Goal: Task Accomplishment & Management: Complete application form

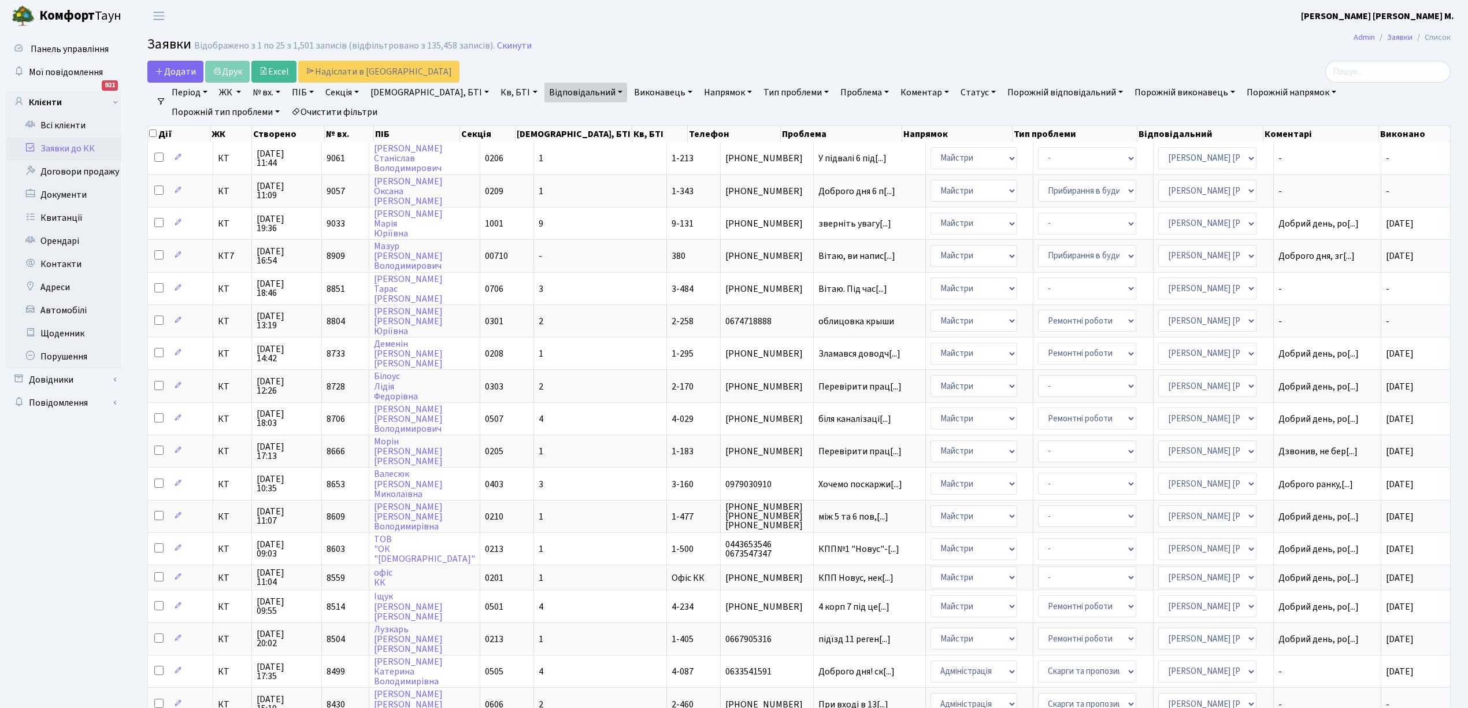
select select "25"
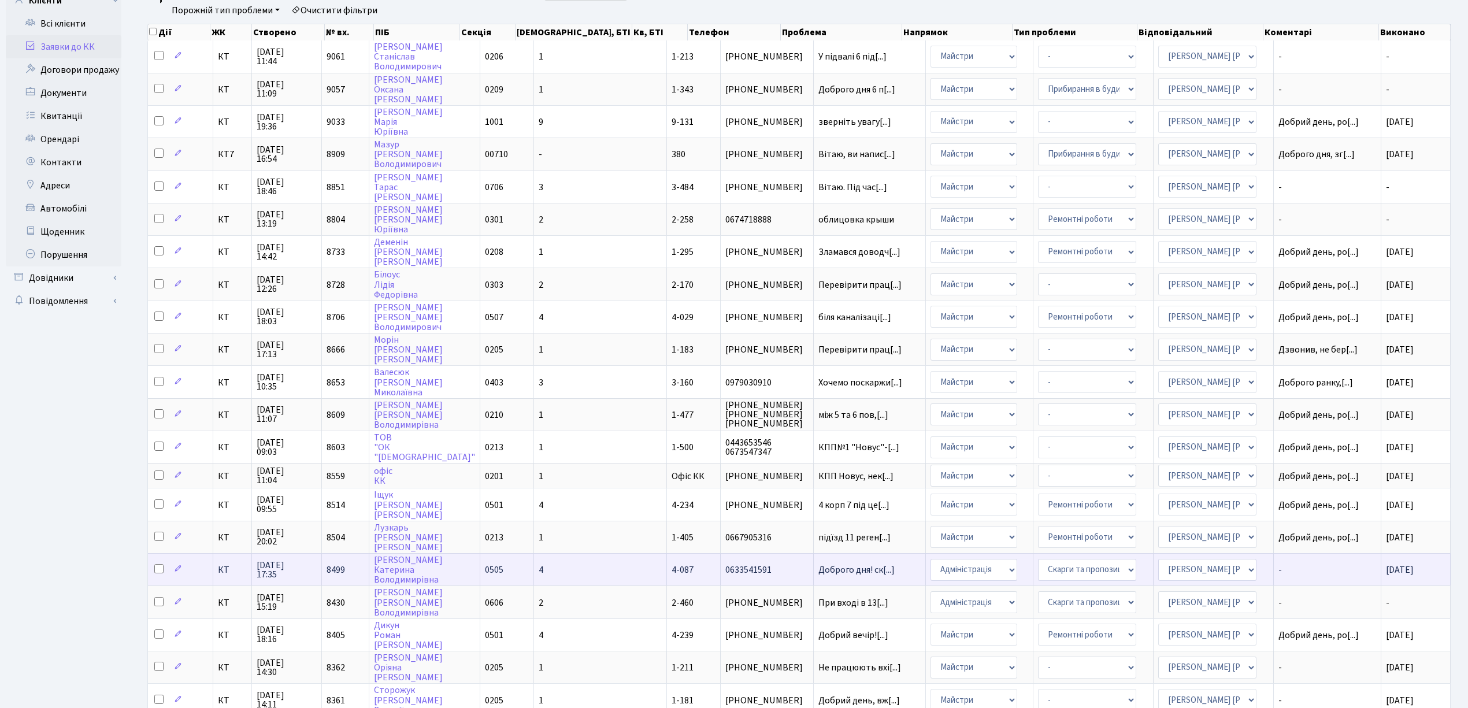
scroll to position [231, 0]
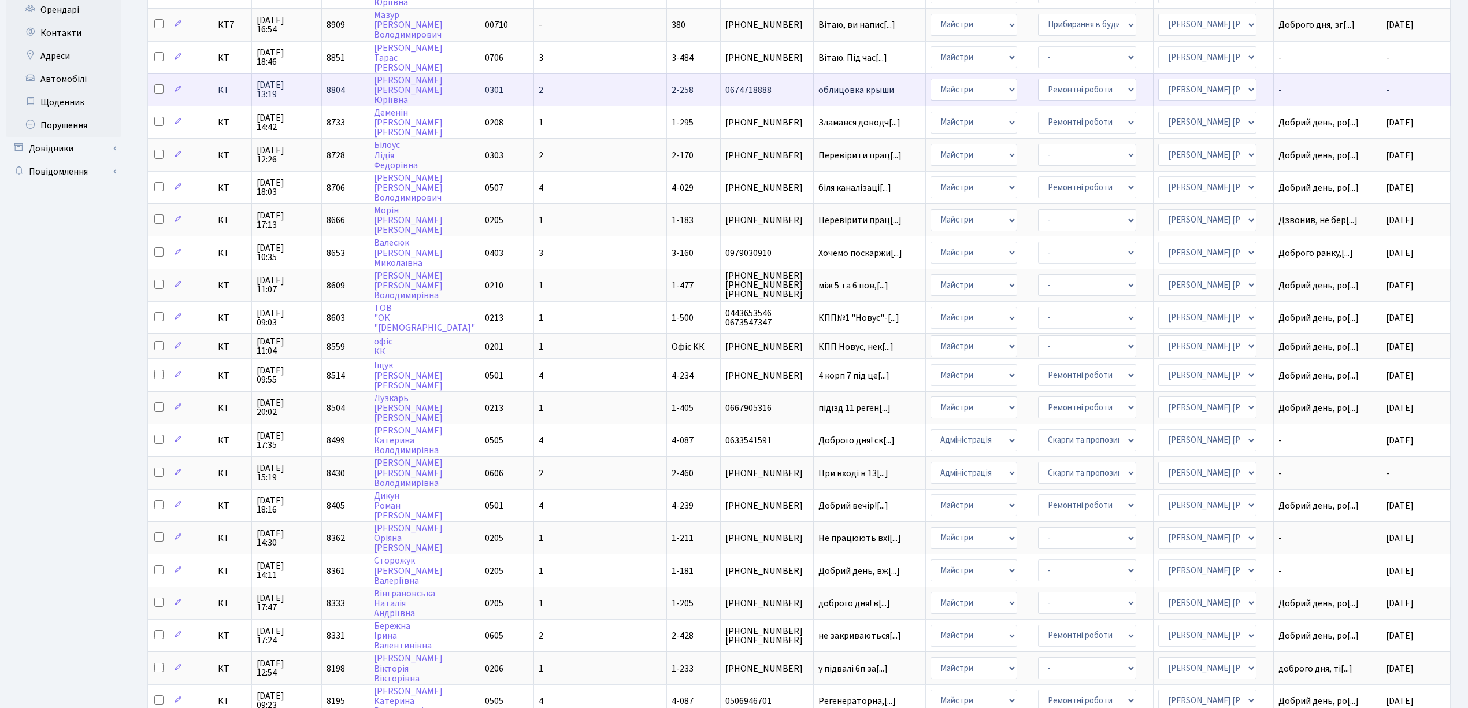
click at [818, 86] on span "облицовка крыши" at bounding box center [869, 90] width 103 height 9
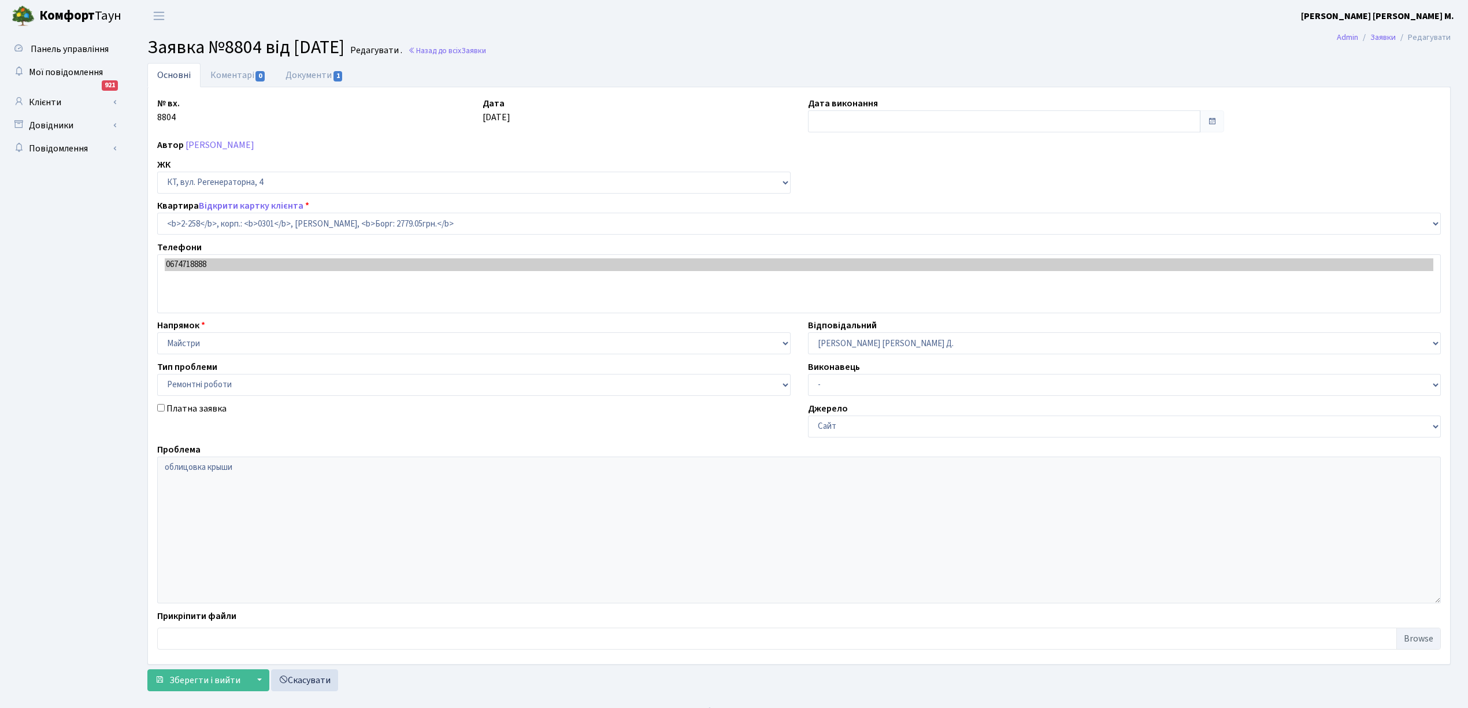
select select "523"
select select "62"
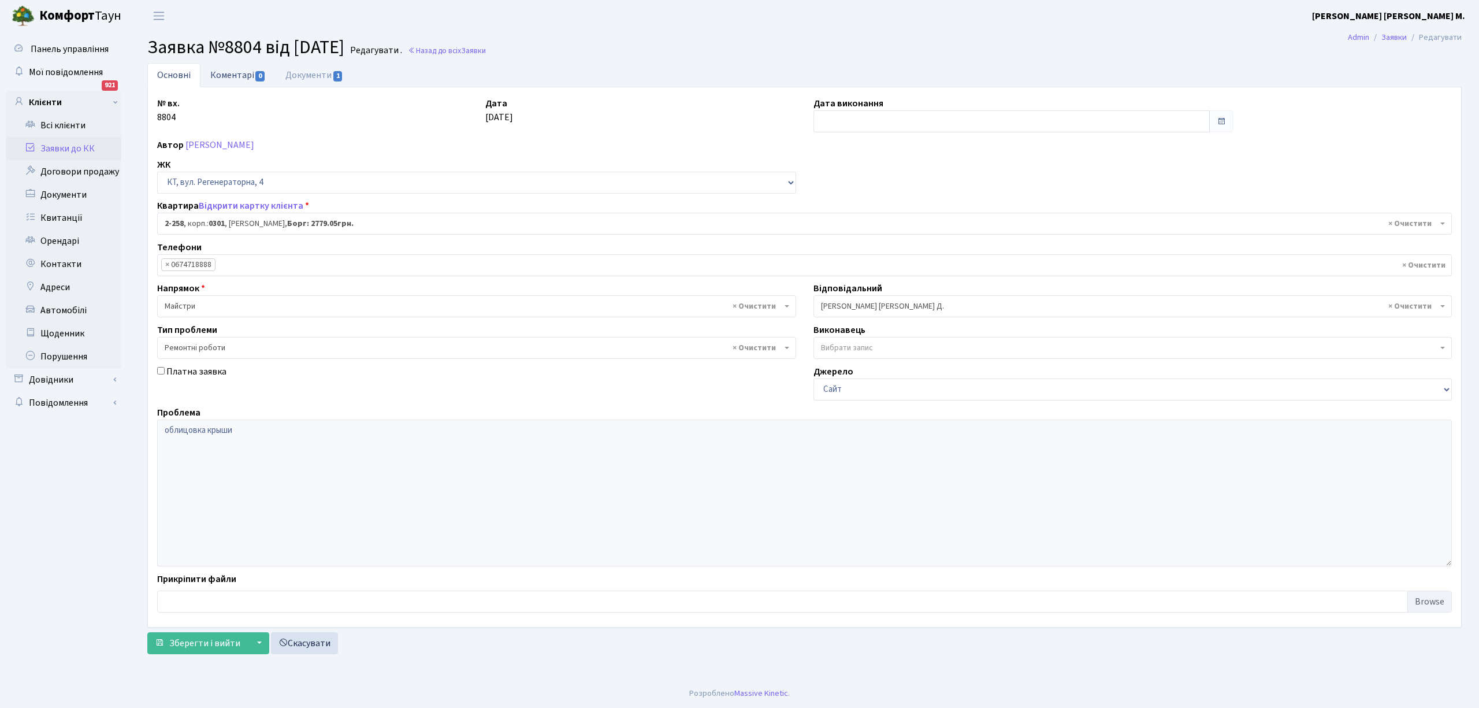
click at [244, 71] on link "Коментарі 0" at bounding box center [238, 75] width 75 height 24
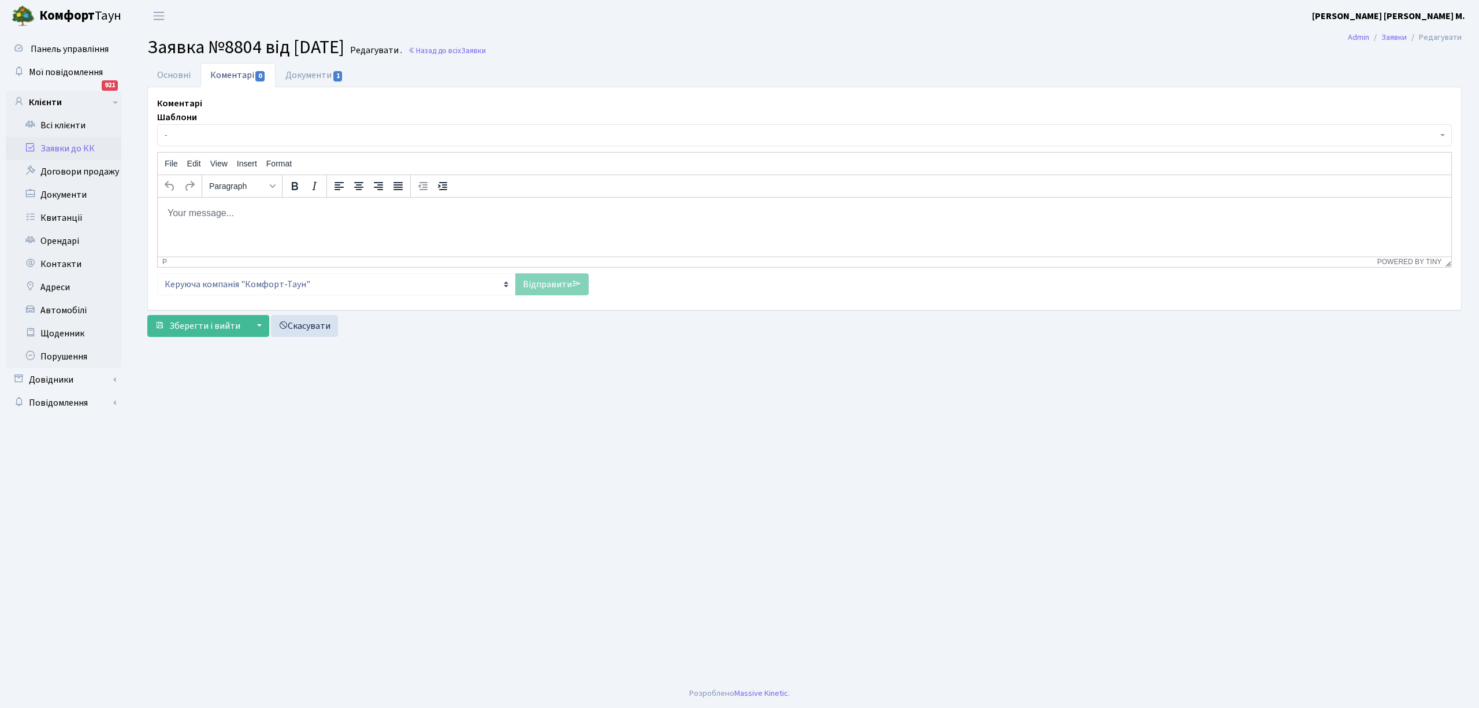
click at [227, 135] on span "-" at bounding box center [801, 135] width 1273 height 12
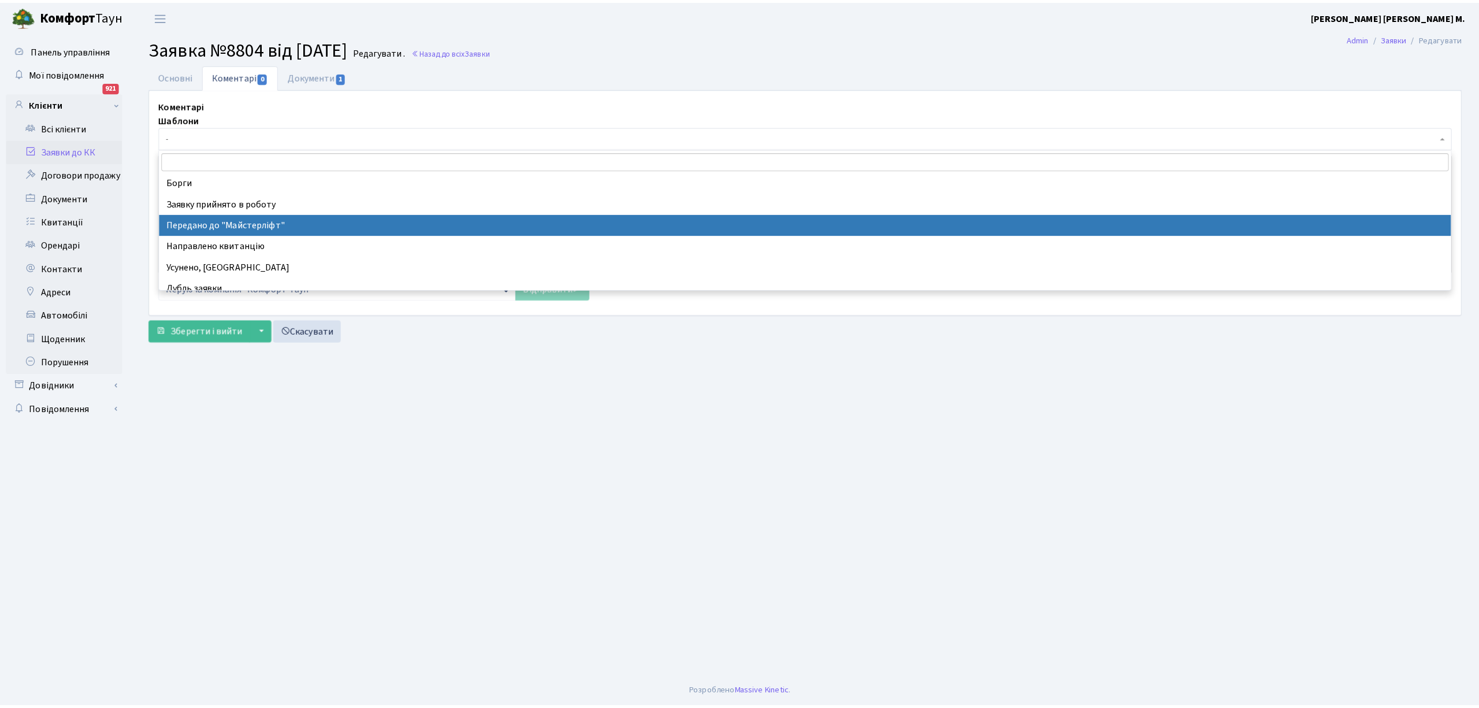
scroll to position [77, 0]
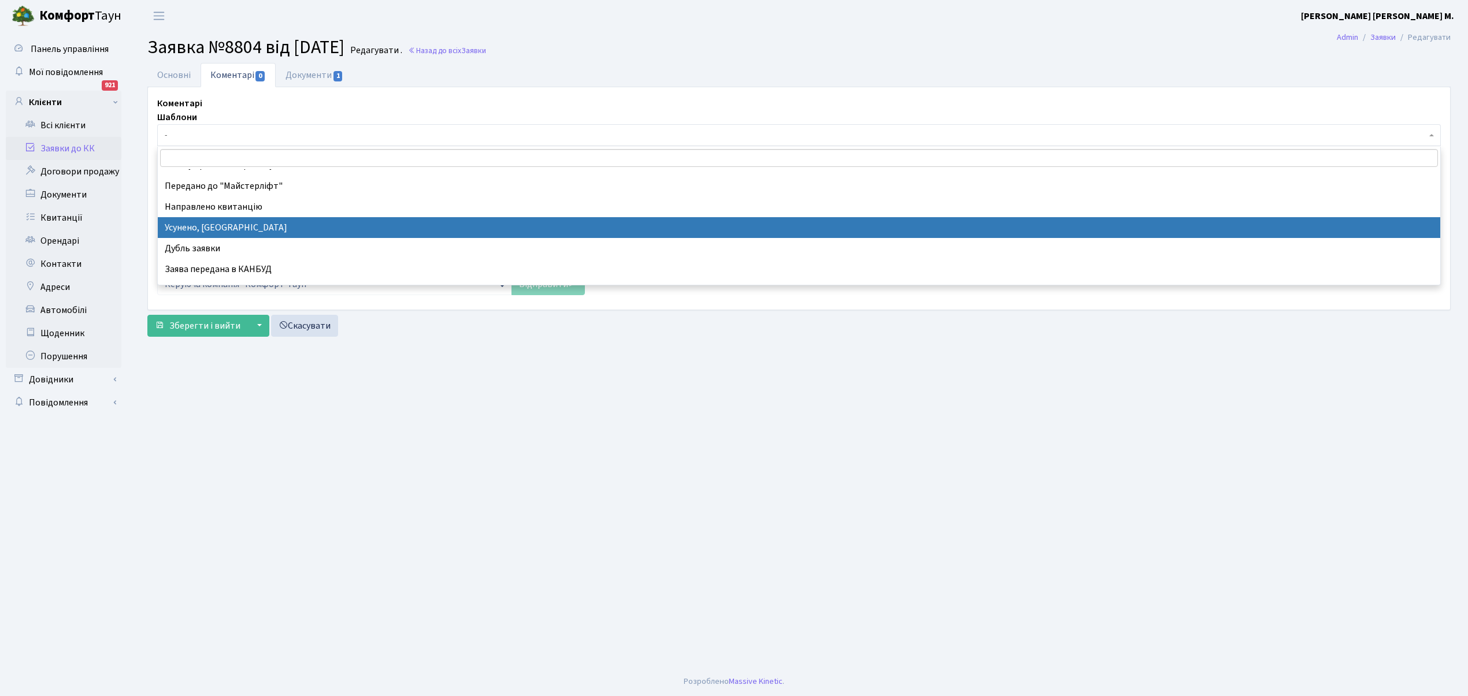
drag, startPoint x: 255, startPoint y: 231, endPoint x: 187, endPoint y: 51, distance: 192.4
select select "15"
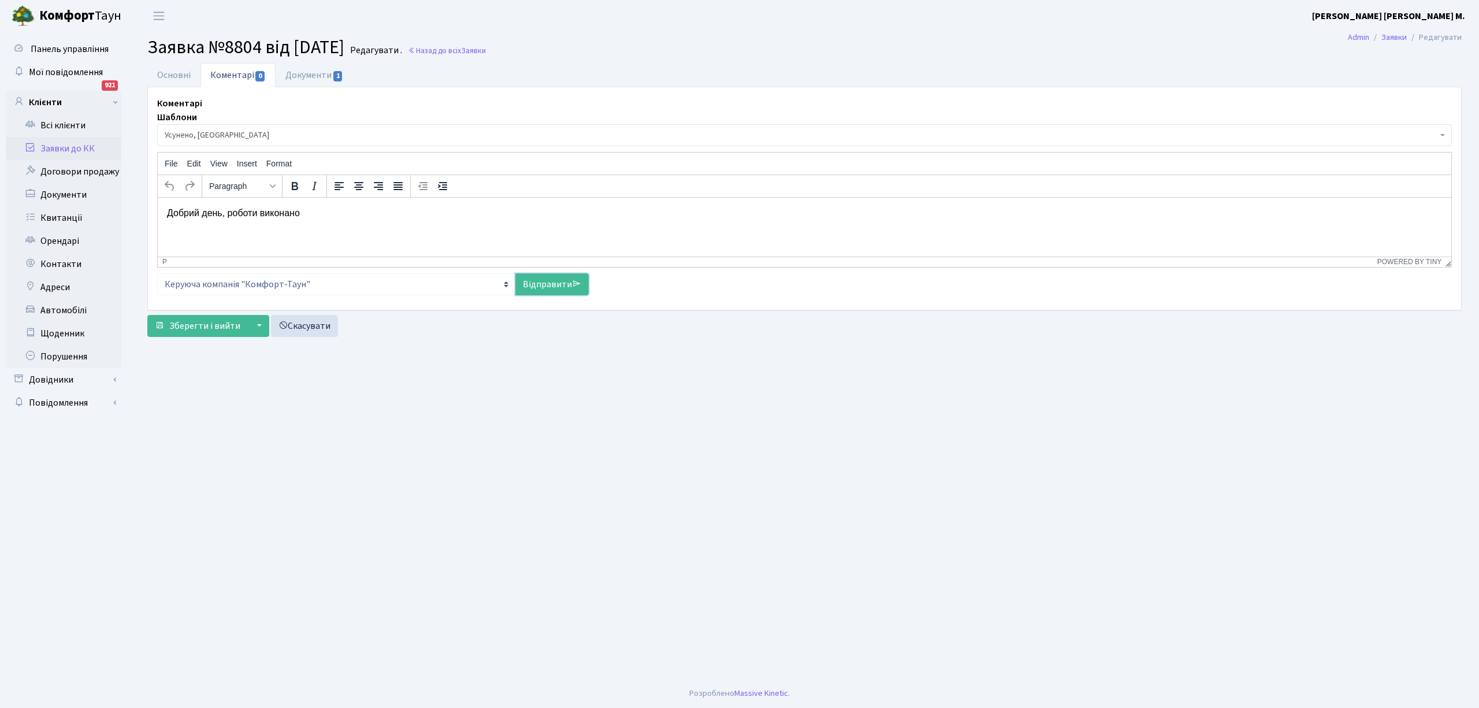
click at [537, 290] on link "Відправити" at bounding box center [551, 284] width 73 height 22
select select
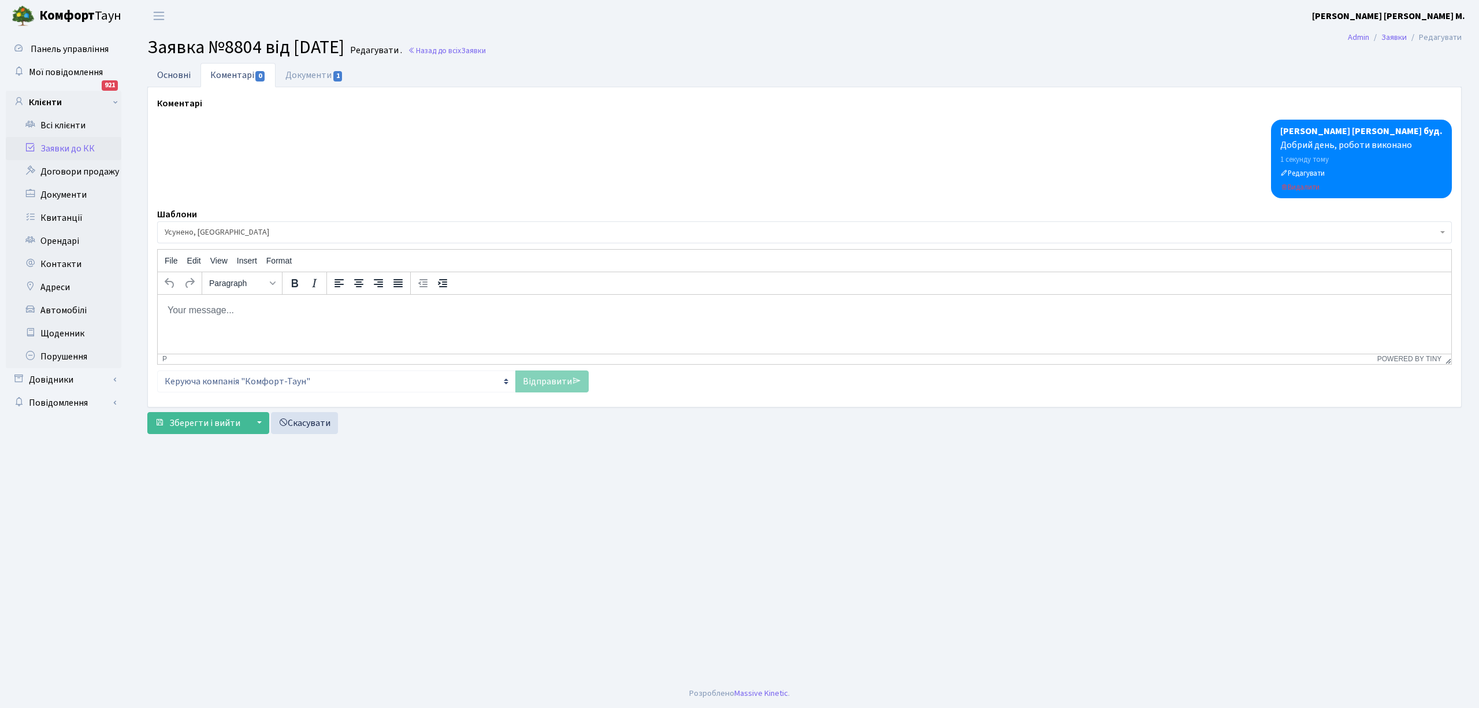
click at [162, 77] on link "Основні" at bounding box center [173, 75] width 53 height 24
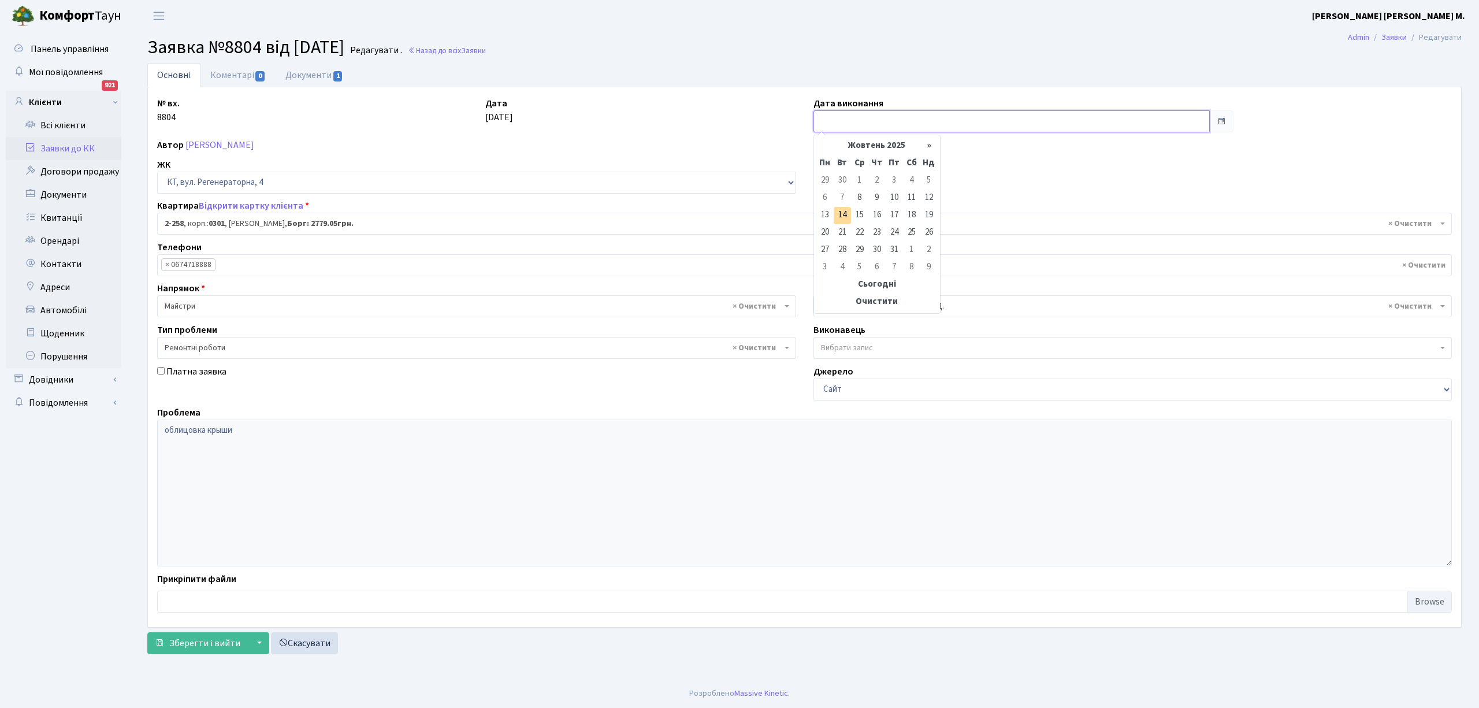
click at [833, 121] on input "text" at bounding box center [1012, 121] width 396 height 22
click at [847, 213] on td "14" at bounding box center [842, 215] width 17 height 17
type input "[DATE]"
click at [186, 643] on span "Зберегти і вийти" at bounding box center [204, 643] width 71 height 13
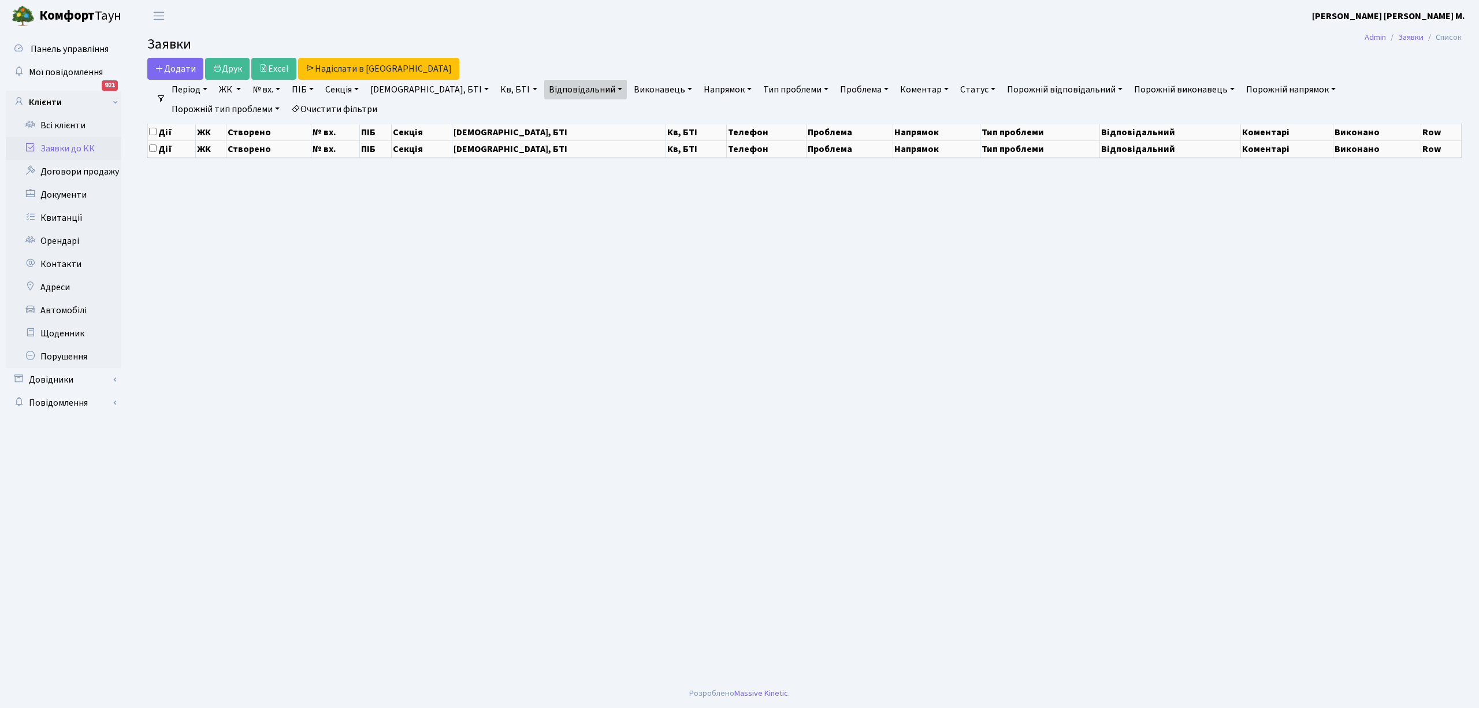
select select "25"
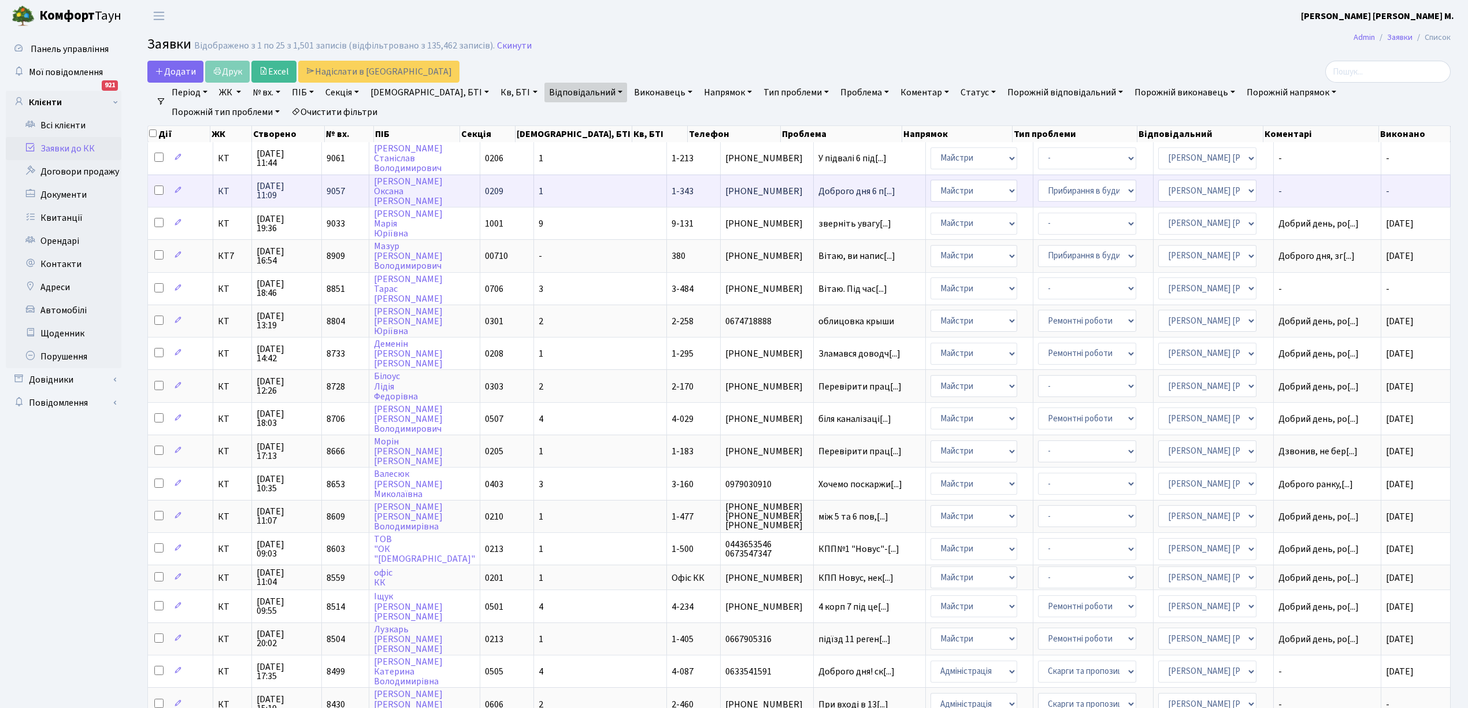
click at [814, 195] on td "Доброго дня 6 п[...]" at bounding box center [870, 191] width 113 height 32
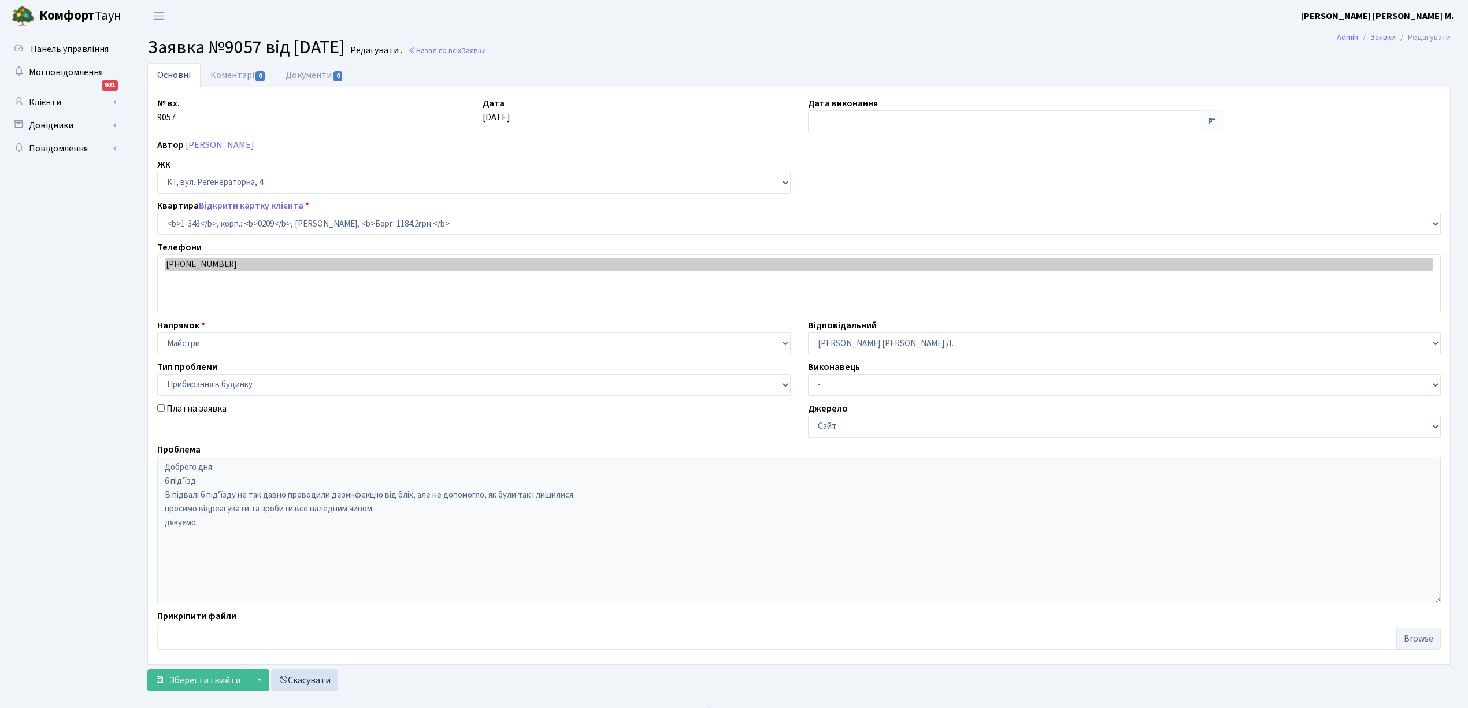
select select "343"
select select "58"
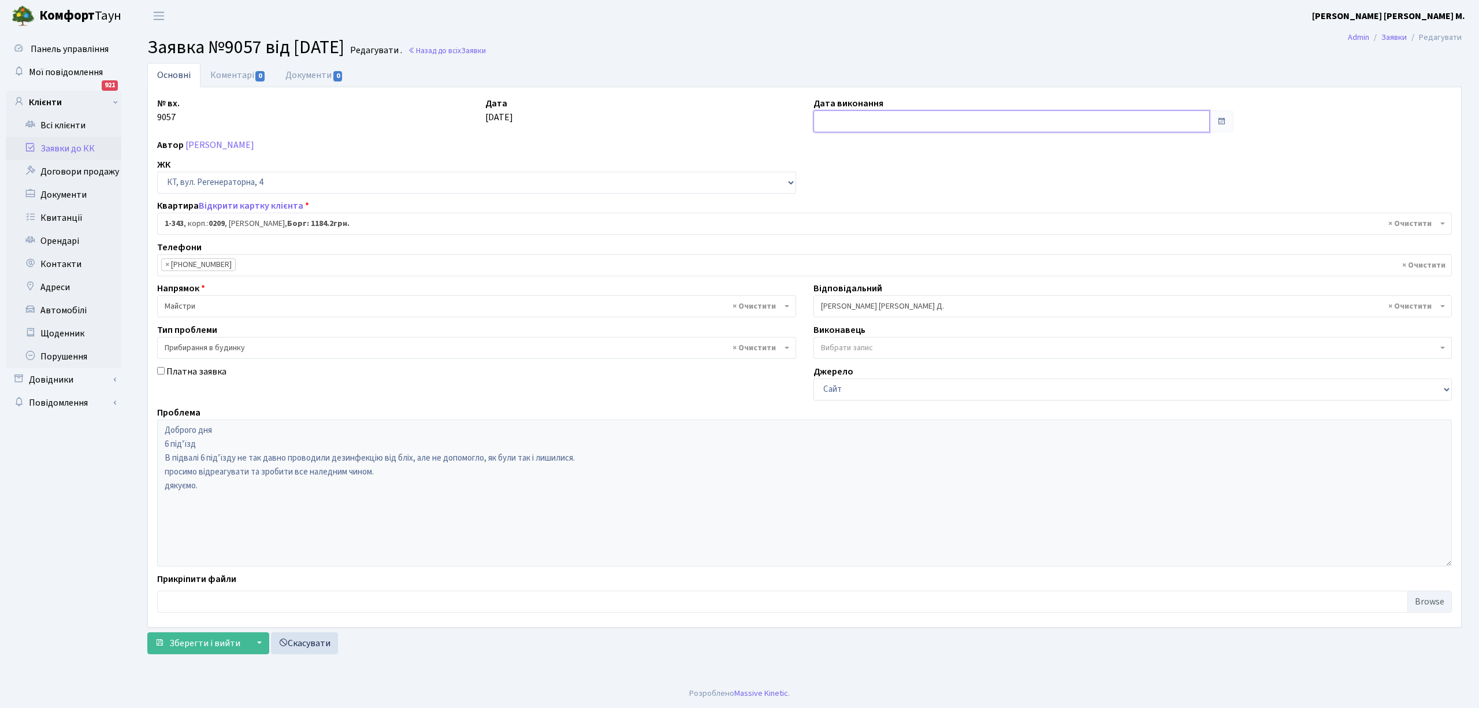
click at [823, 124] on input "text" at bounding box center [1012, 121] width 396 height 22
click at [844, 210] on td "14" at bounding box center [842, 215] width 17 height 17
type input "[DATE]"
click at [207, 639] on span "Зберегти і вийти" at bounding box center [204, 643] width 71 height 13
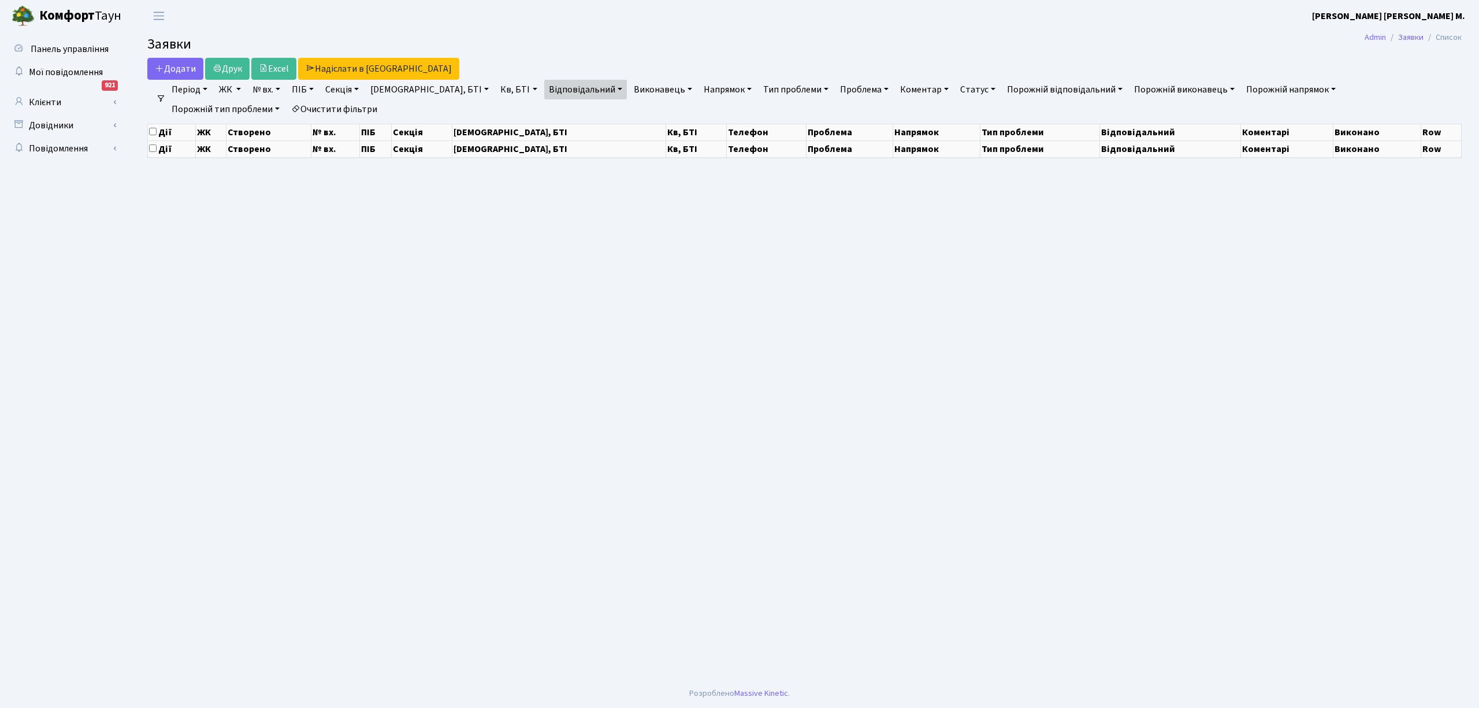
select select "25"
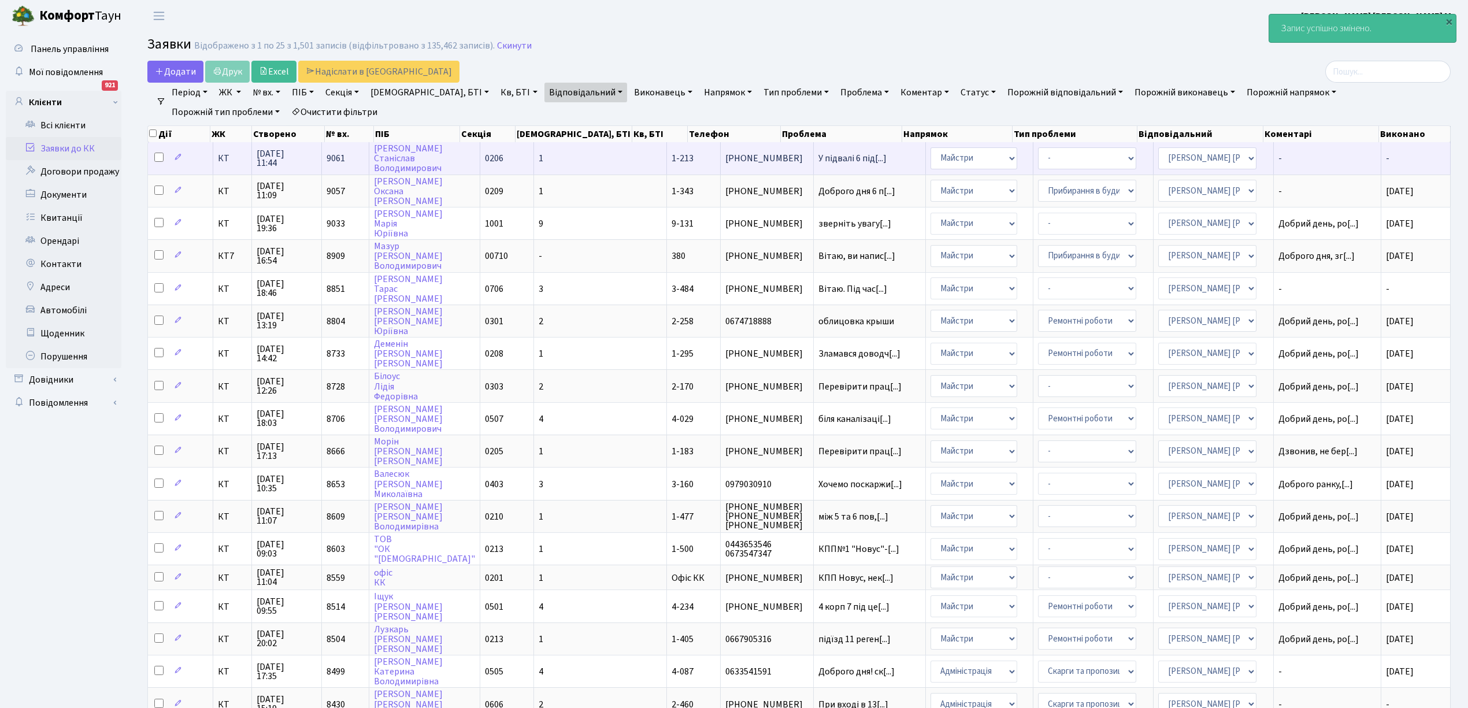
click at [844, 157] on span "У підвалі 6 під[...]" at bounding box center [869, 158] width 103 height 9
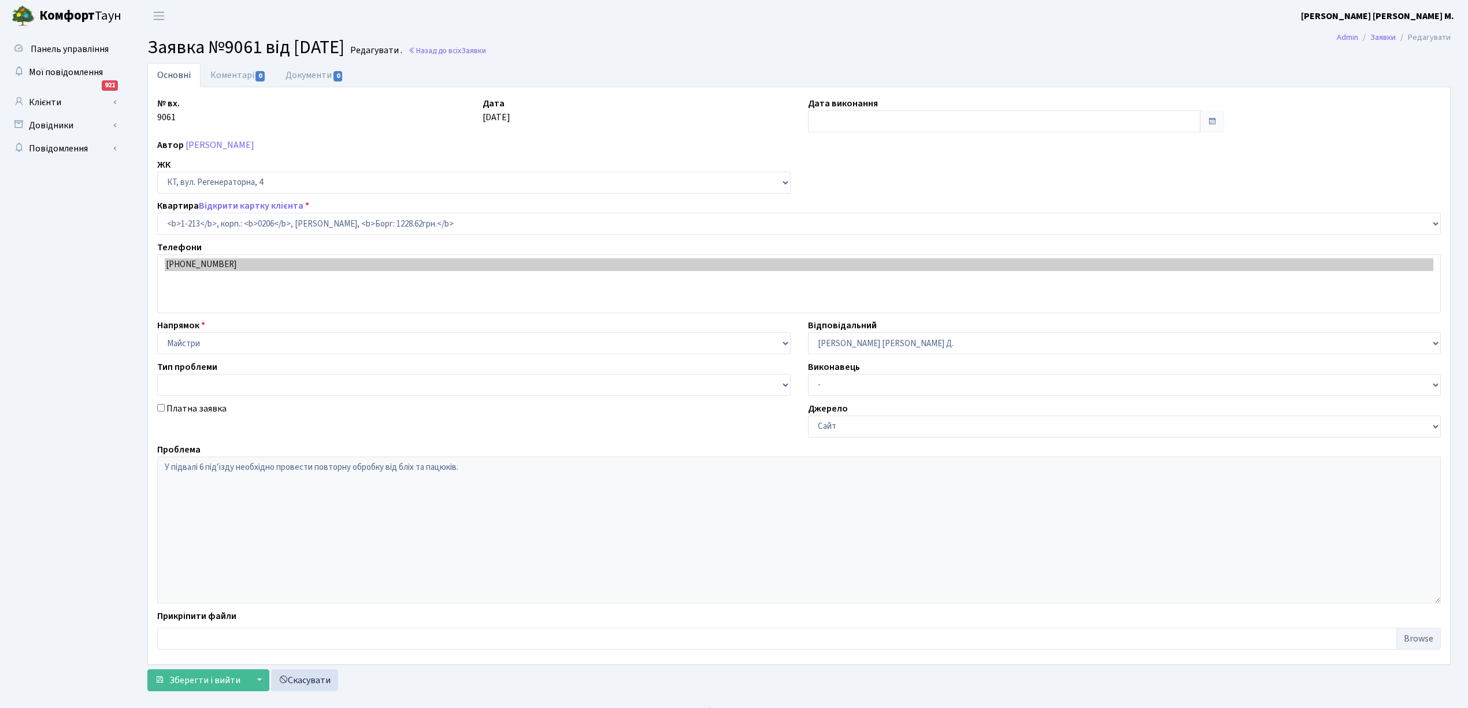
select select "213"
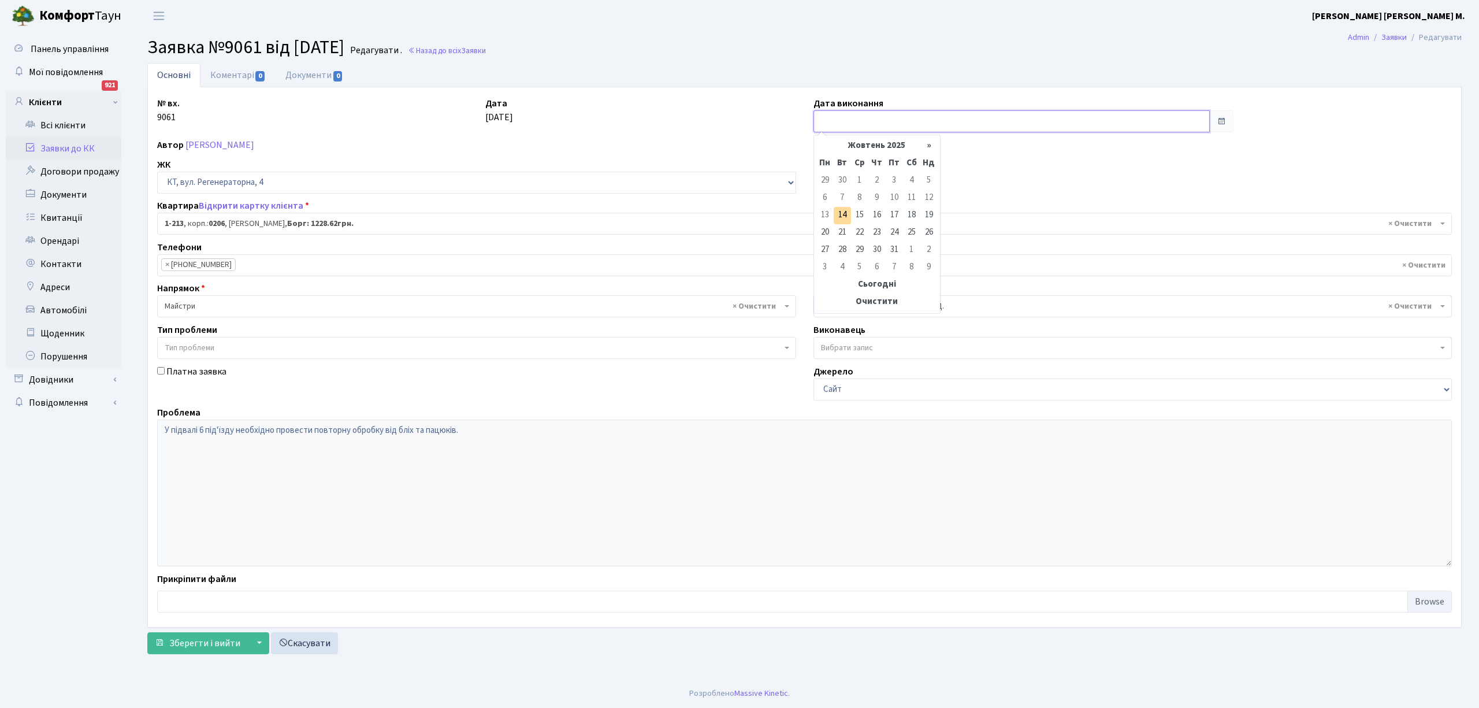
click at [862, 118] on input "text" at bounding box center [1012, 121] width 396 height 22
click at [841, 211] on td "14" at bounding box center [842, 215] width 17 height 17
type input "[DATE]"
click at [181, 652] on button "Зберегти і вийти" at bounding box center [197, 643] width 101 height 22
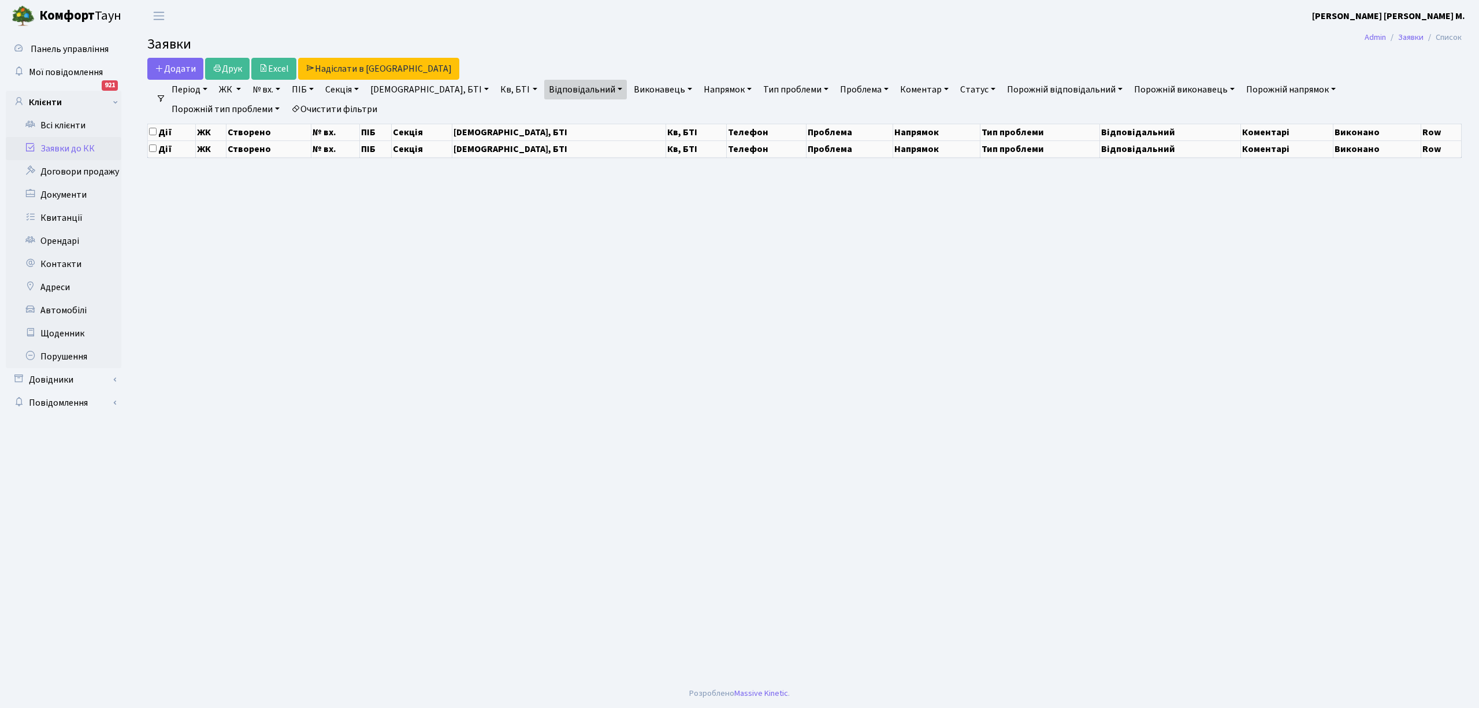
select select "25"
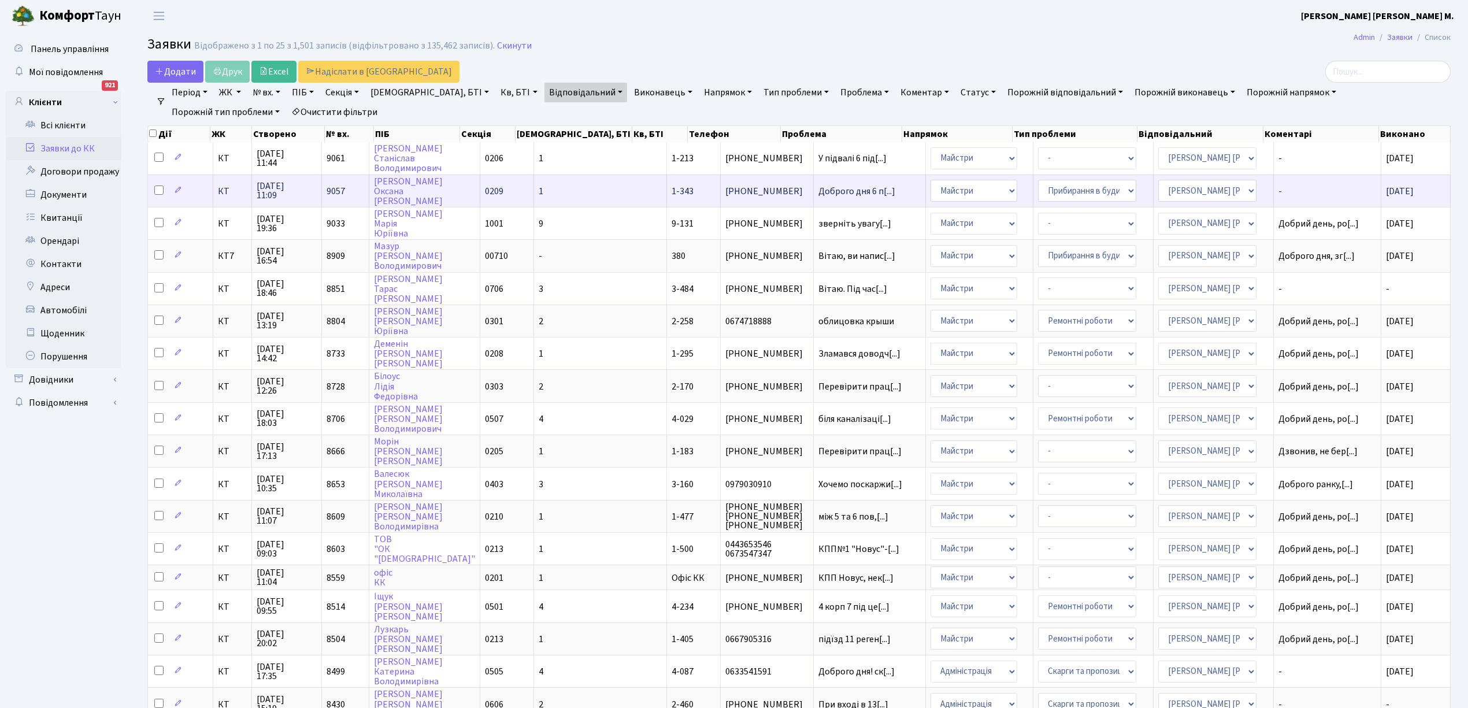
click at [849, 187] on span "Доброго дня 6 п[...]" at bounding box center [869, 191] width 103 height 9
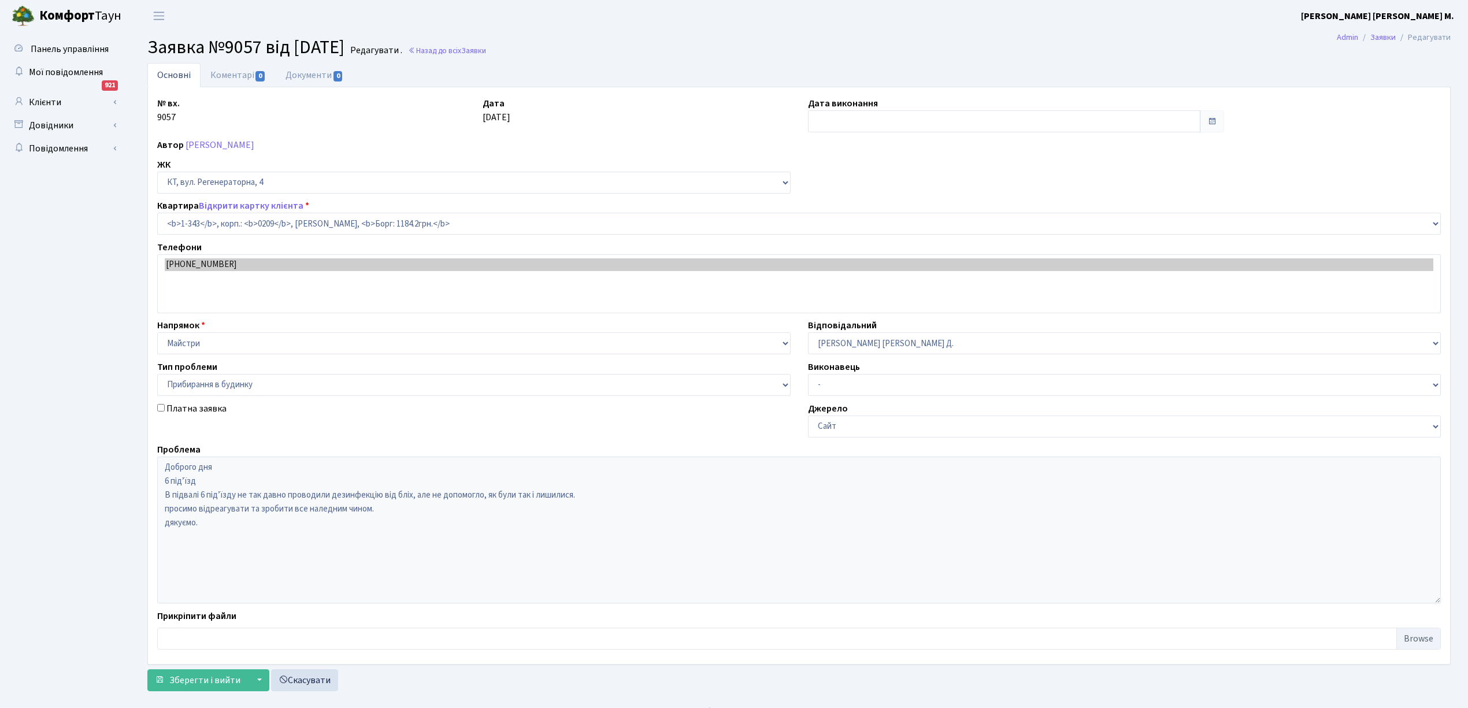
select select "343"
select select "58"
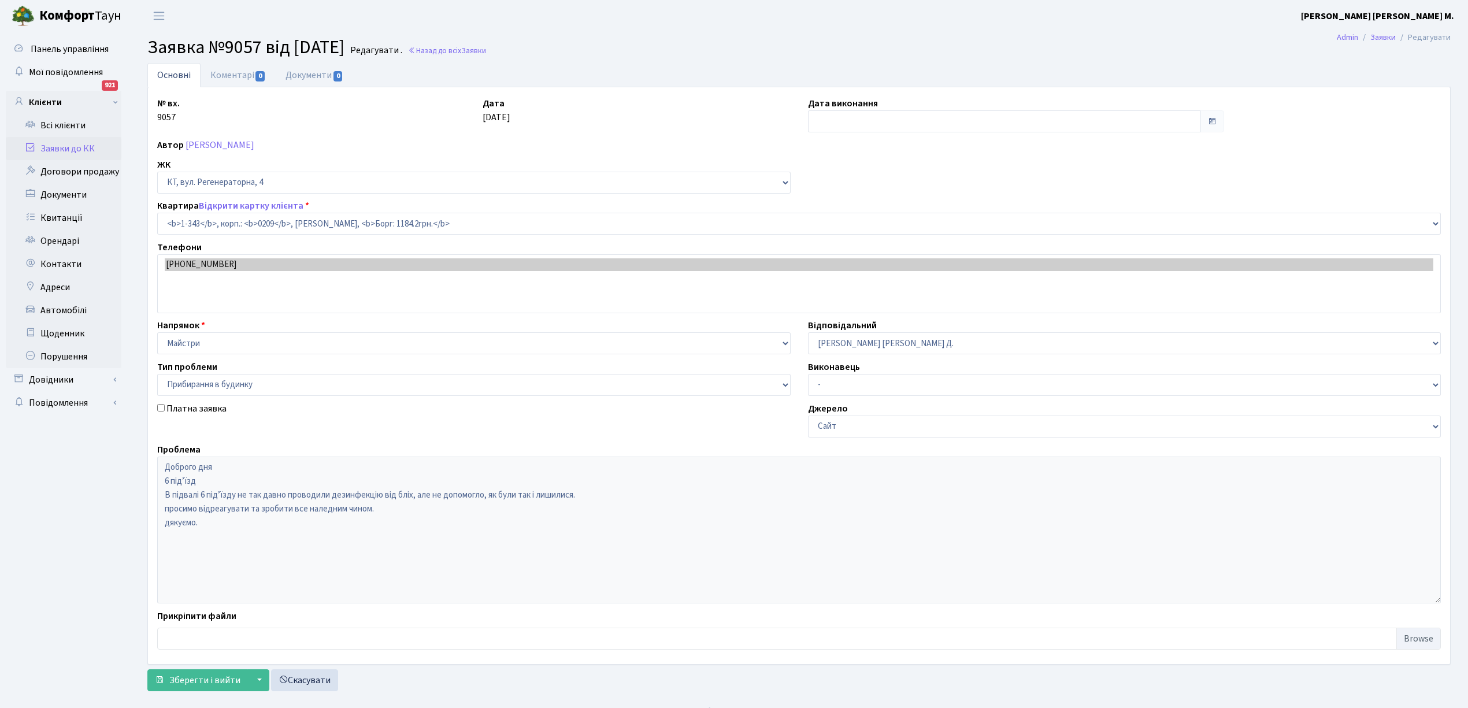
type input "[DATE]"
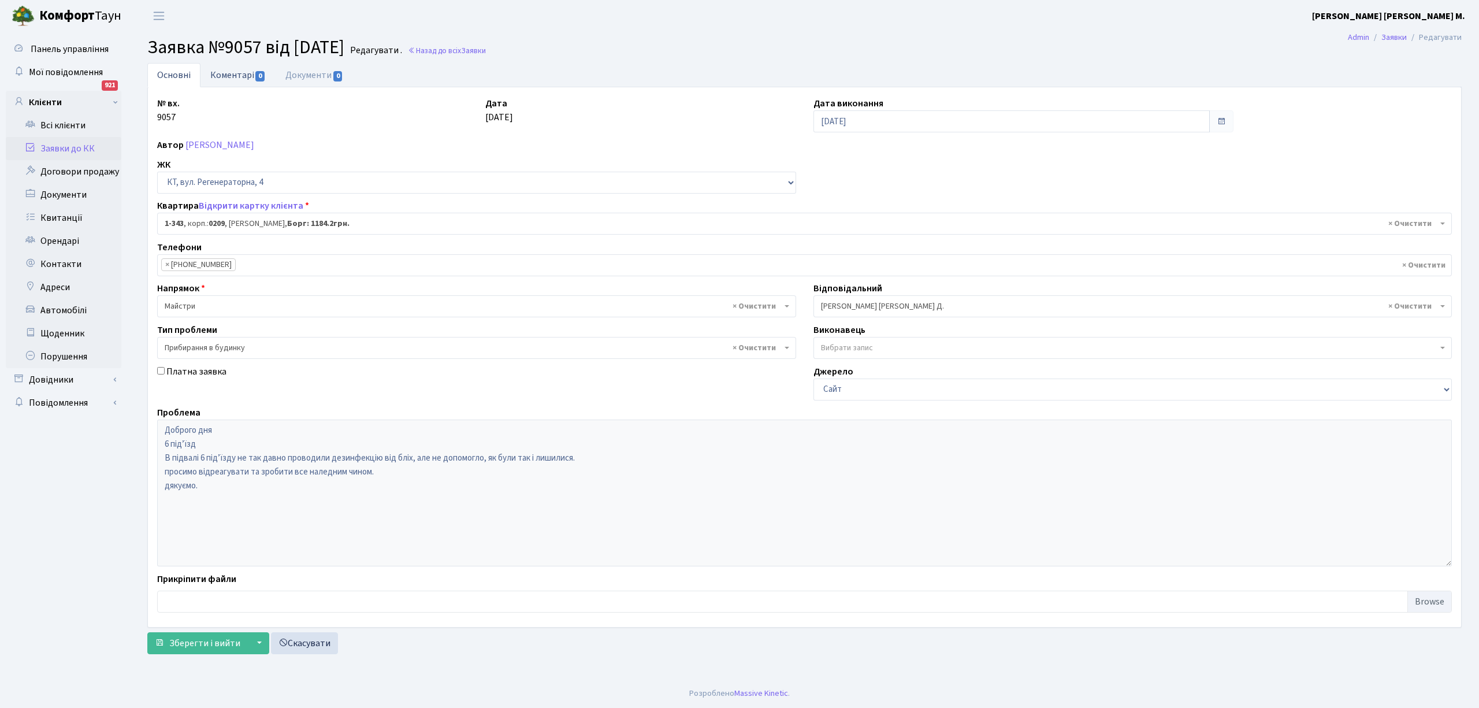
click at [225, 72] on link "Коментарі 0" at bounding box center [238, 75] width 75 height 24
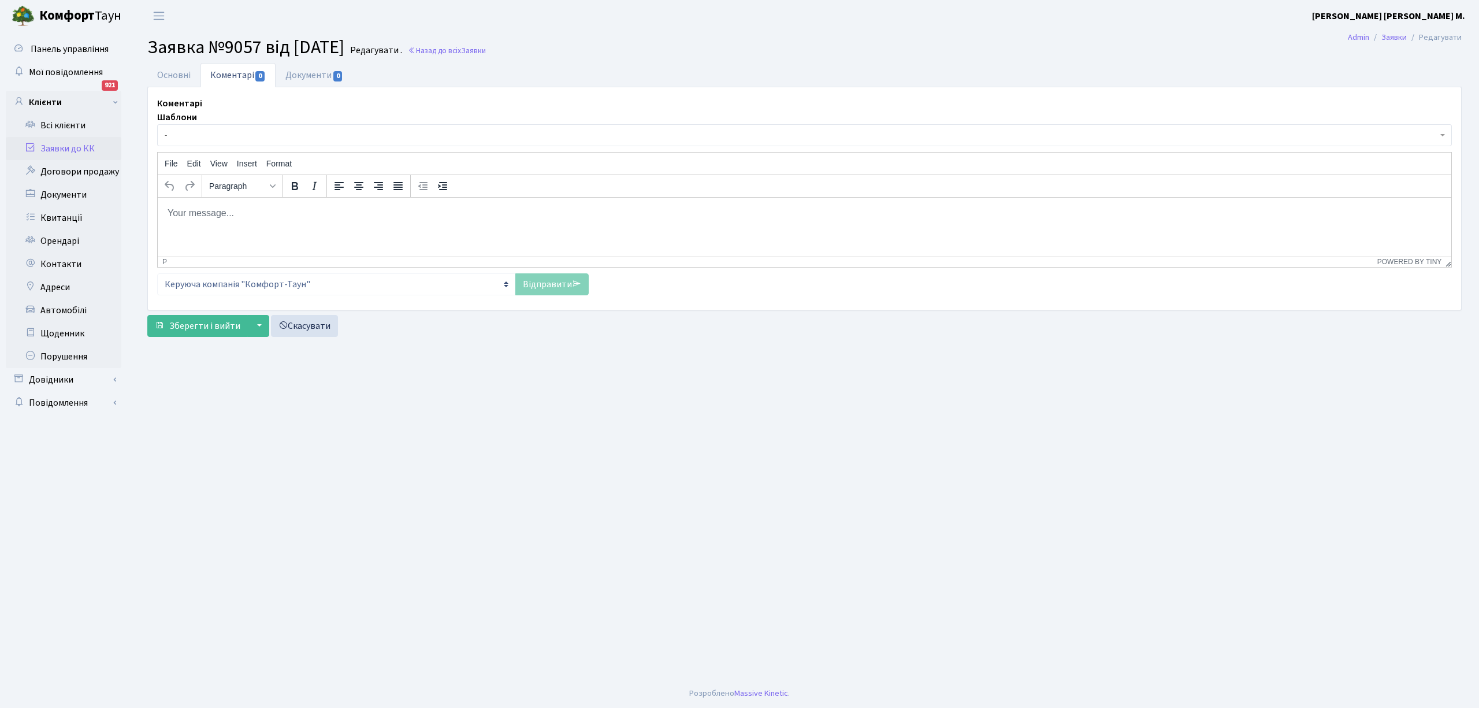
click at [202, 139] on span "-" at bounding box center [801, 135] width 1273 height 12
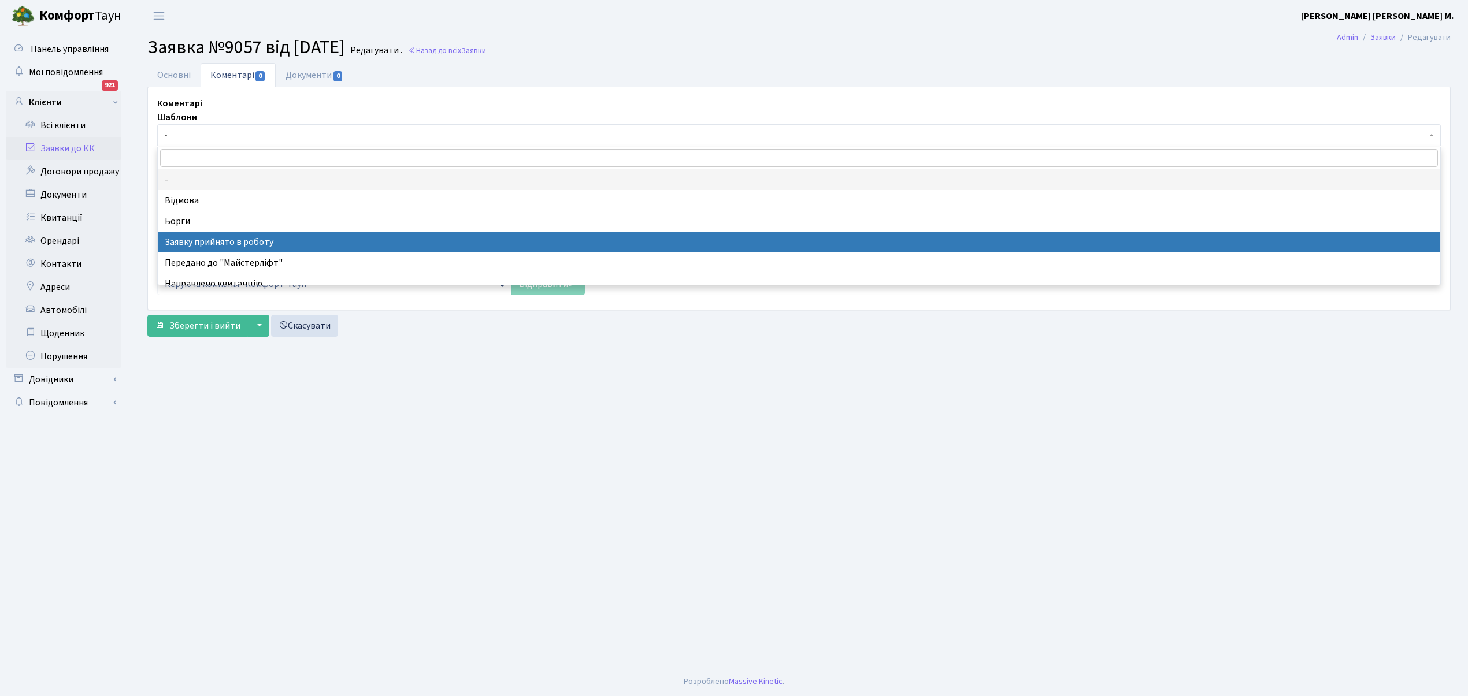
select select "7"
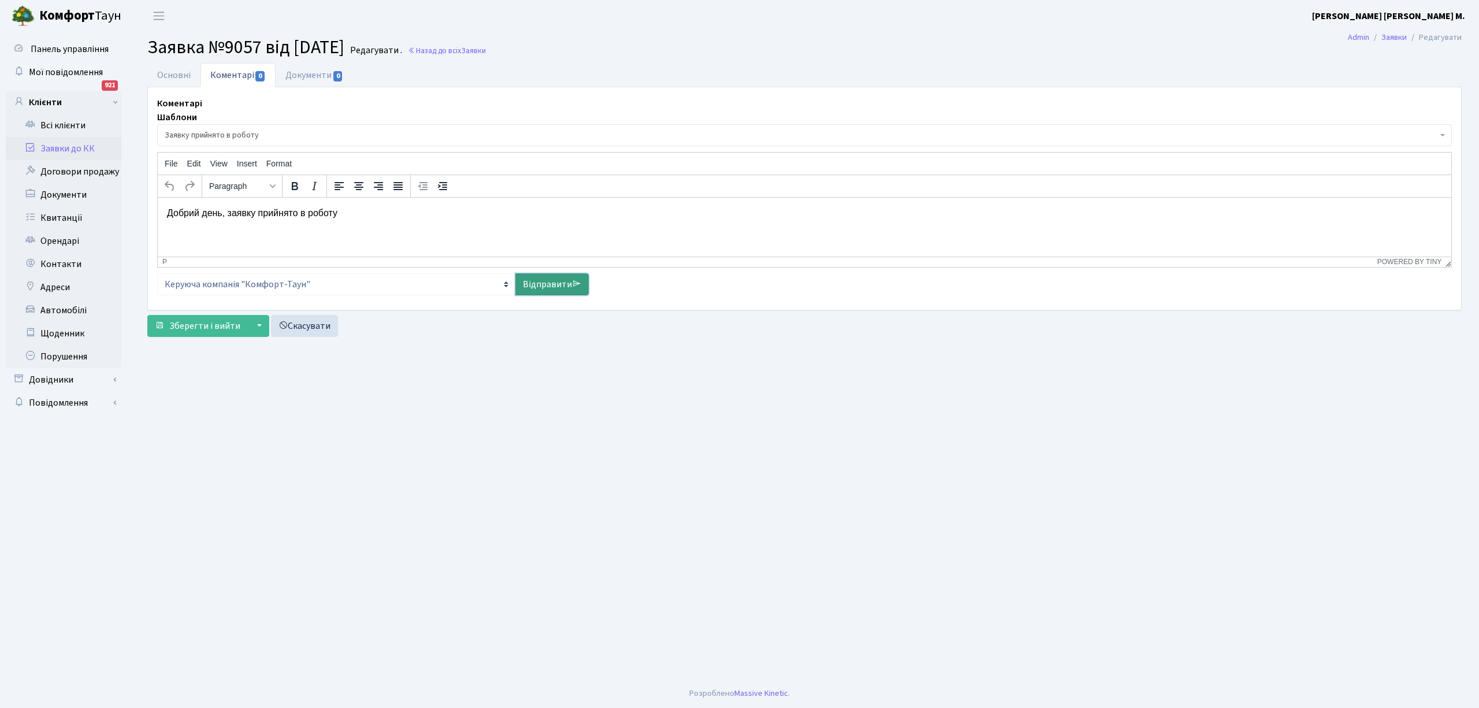
click at [548, 283] on link "Відправити" at bounding box center [551, 284] width 73 height 22
select select
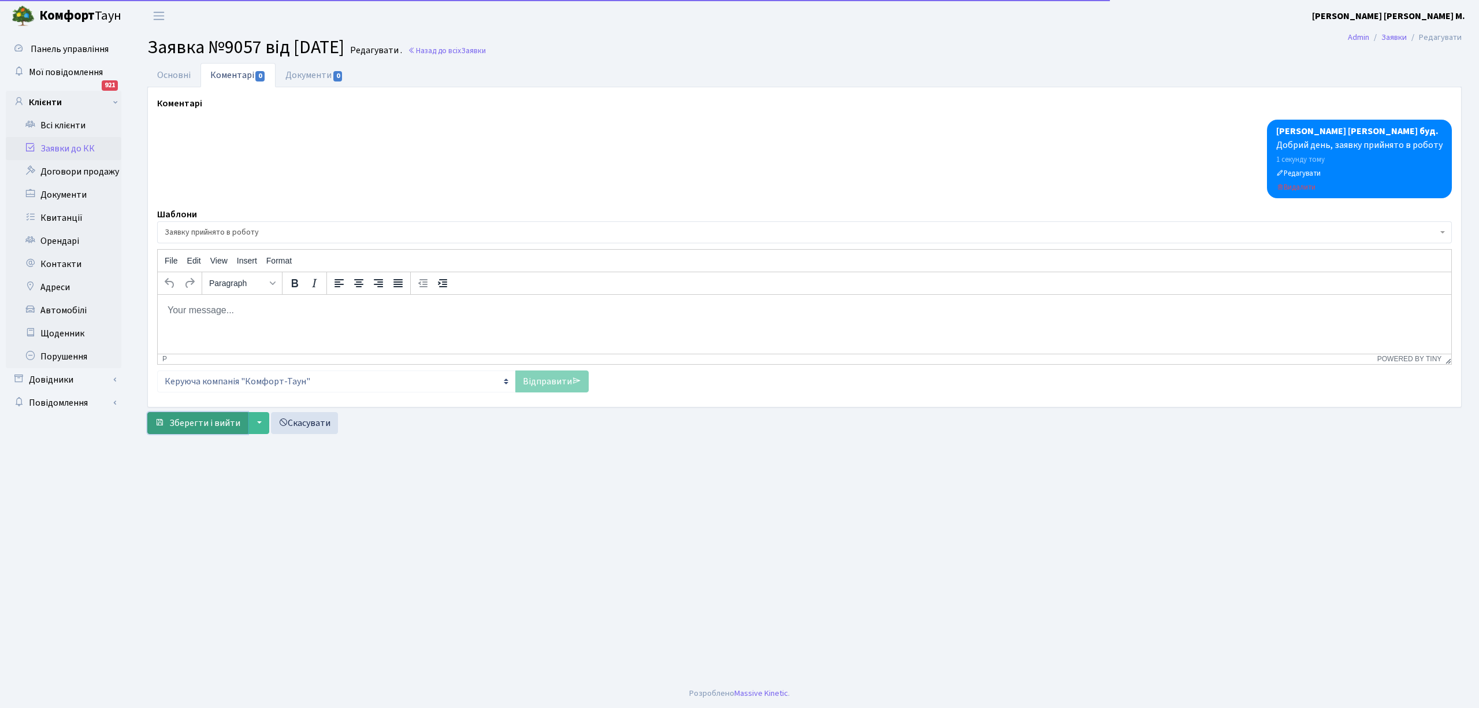
click at [184, 417] on span "Зберегти і вийти" at bounding box center [204, 423] width 71 height 13
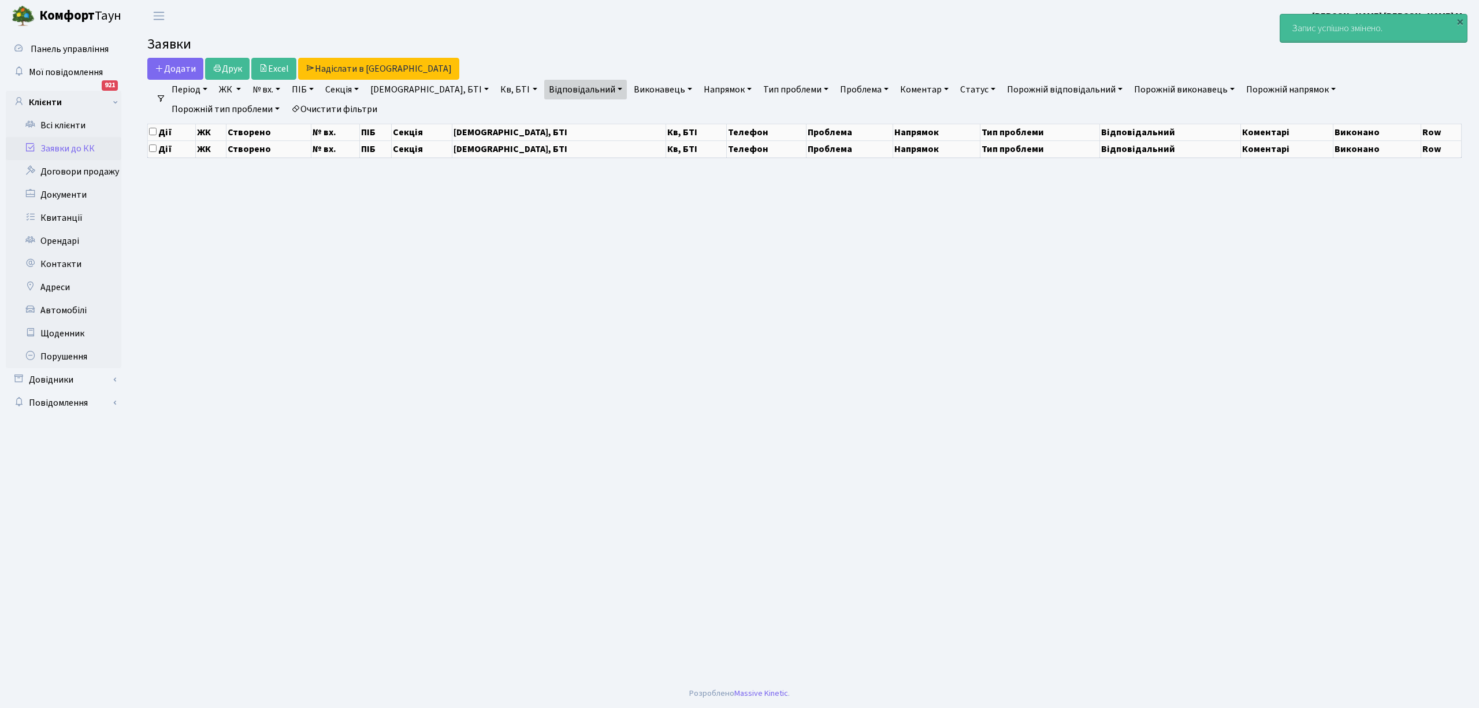
select select "25"
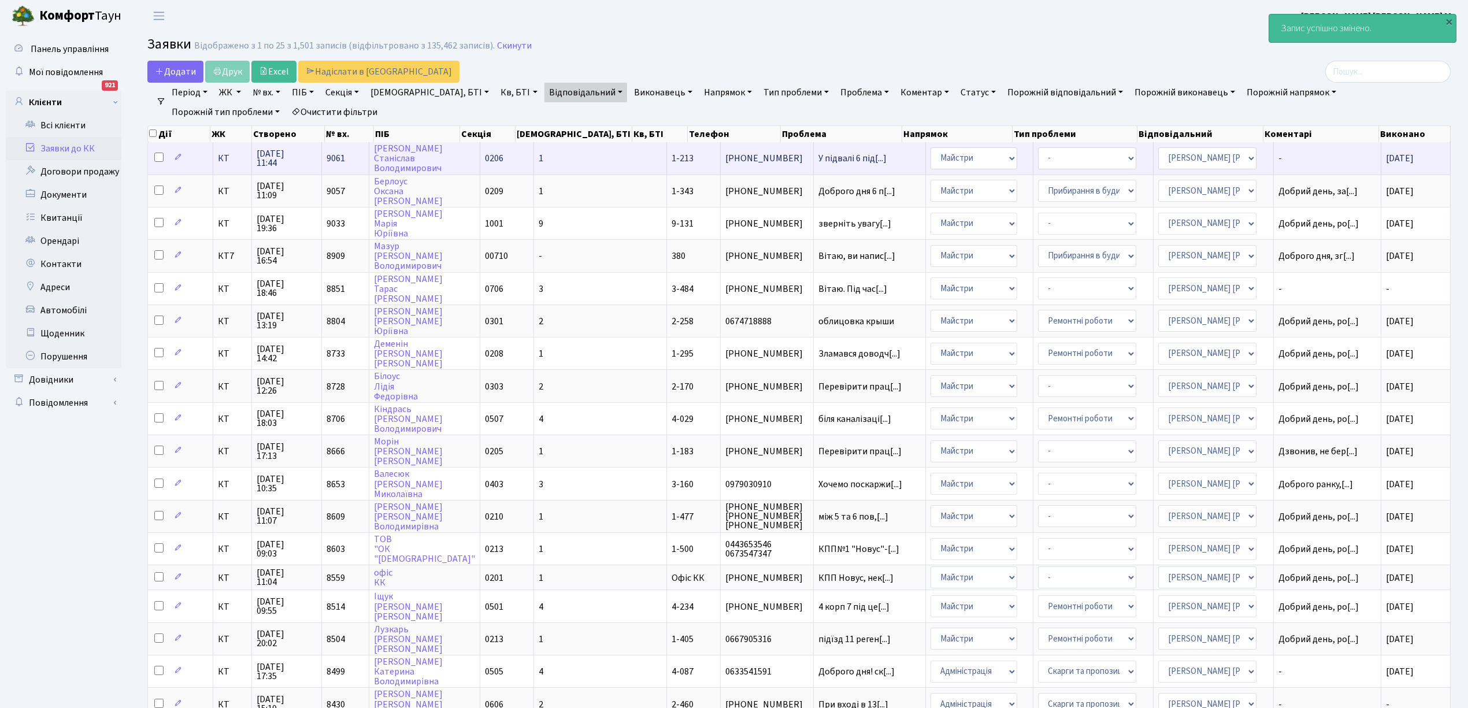
click at [1283, 144] on td "-" at bounding box center [1327, 158] width 107 height 32
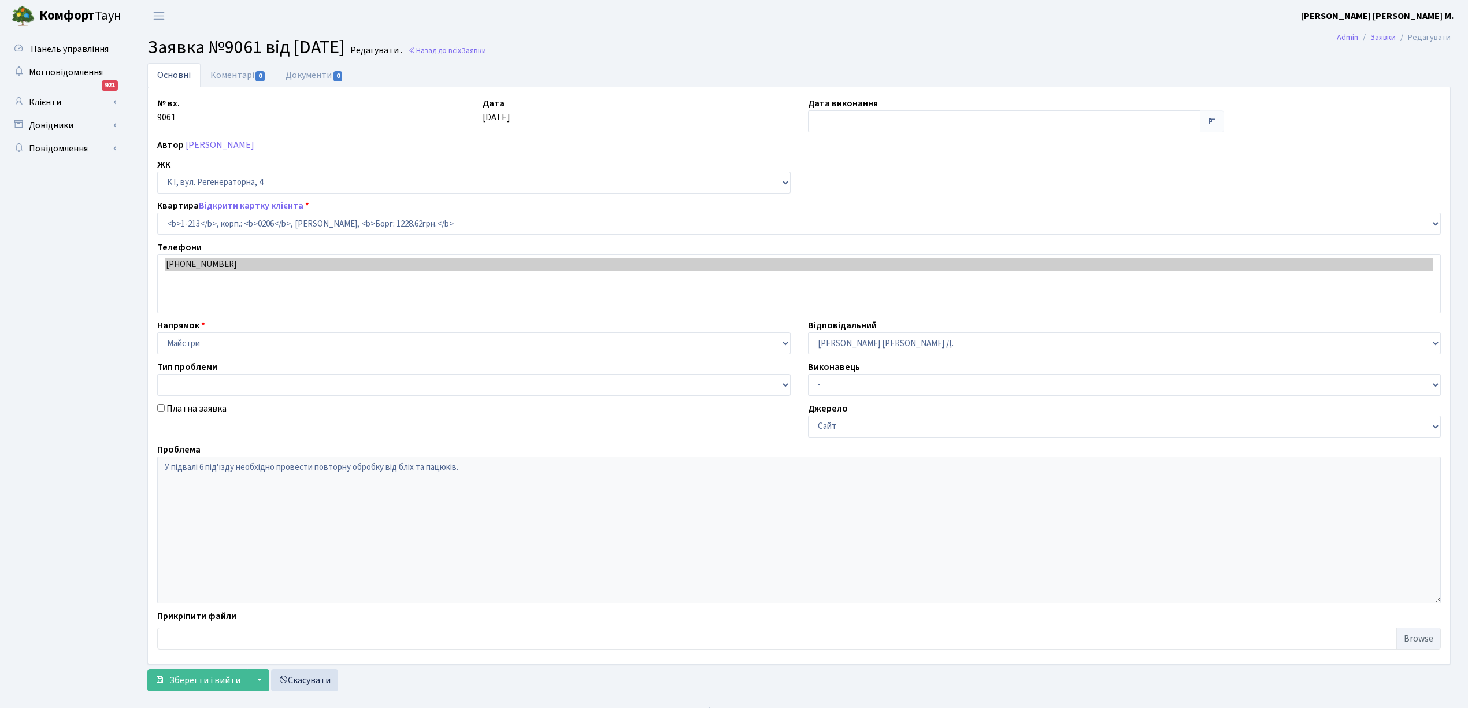
select select "213"
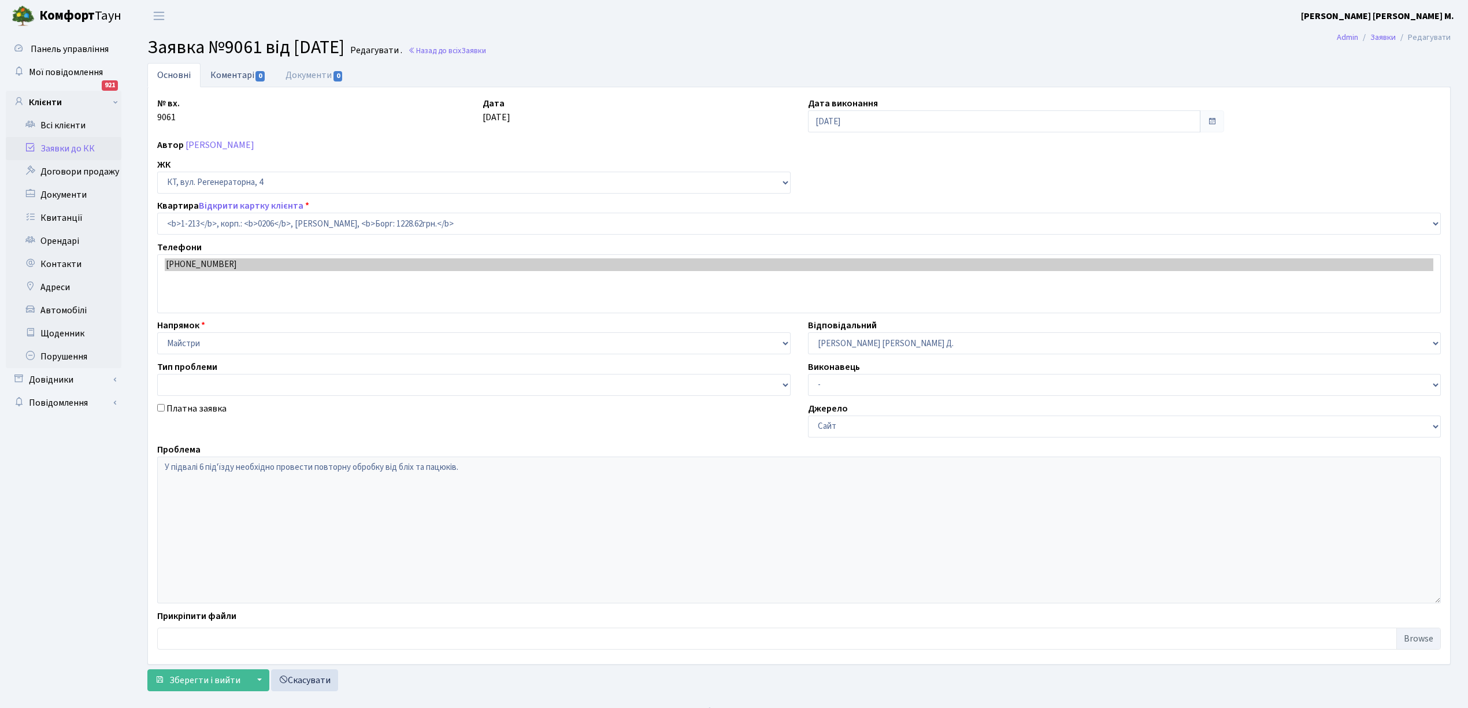
click at [216, 73] on link "Коментарі 0" at bounding box center [238, 75] width 75 height 24
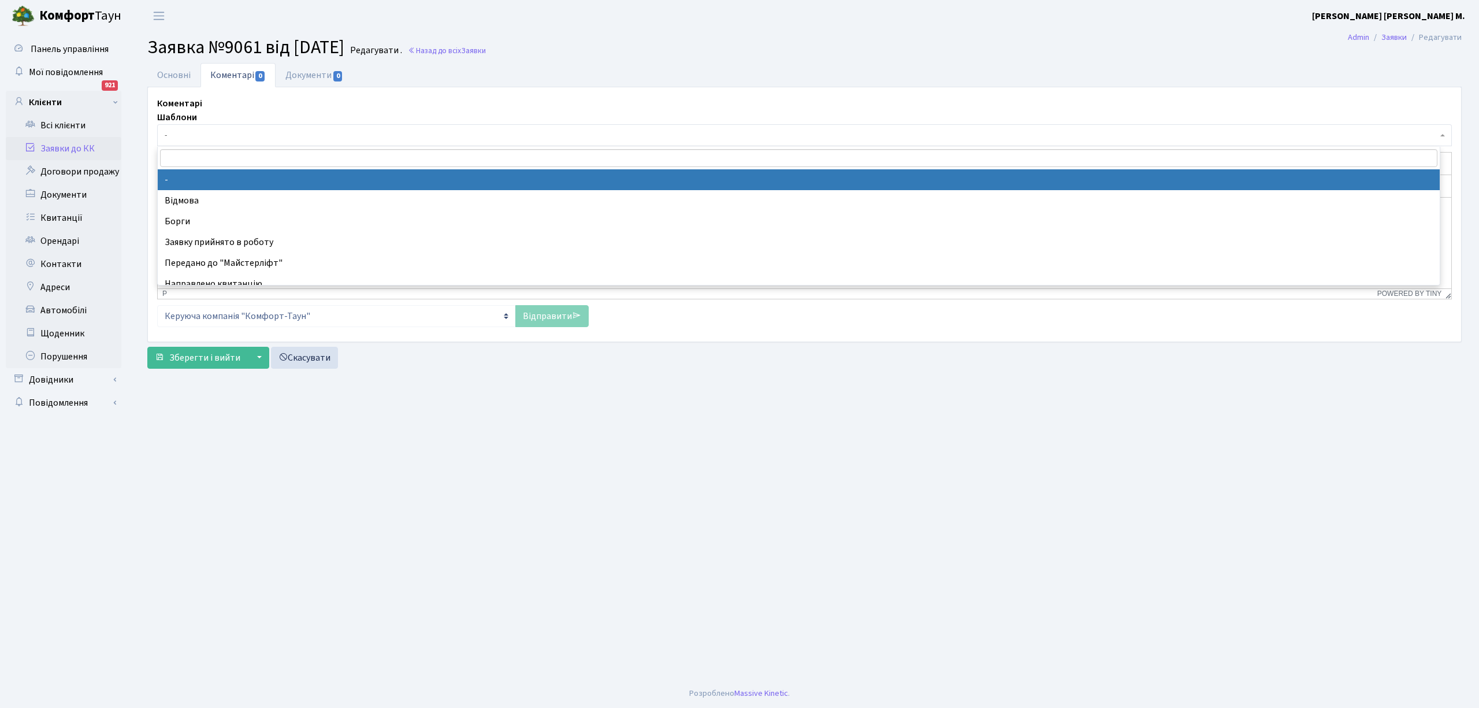
click at [227, 128] on span "-" at bounding box center [804, 135] width 1295 height 22
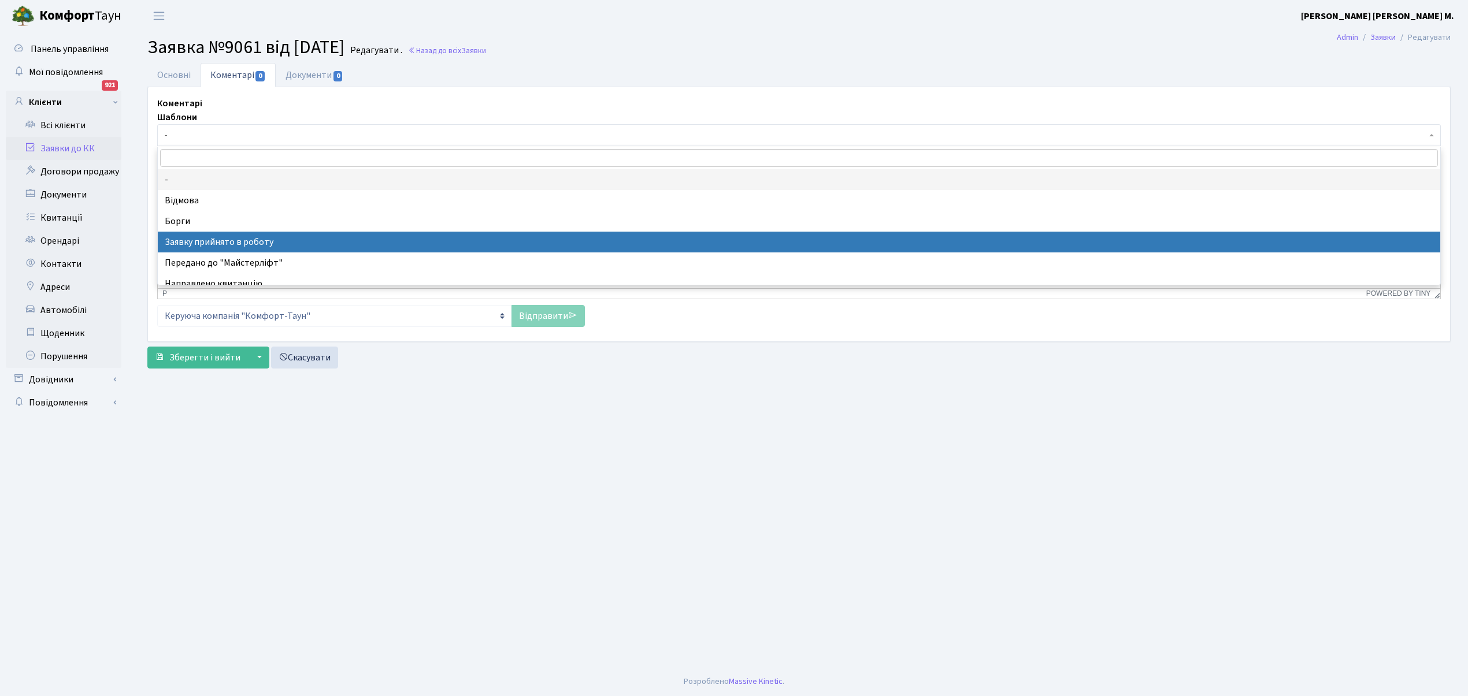
drag, startPoint x: 234, startPoint y: 235, endPoint x: 76, endPoint y: 35, distance: 254.6
select select "7"
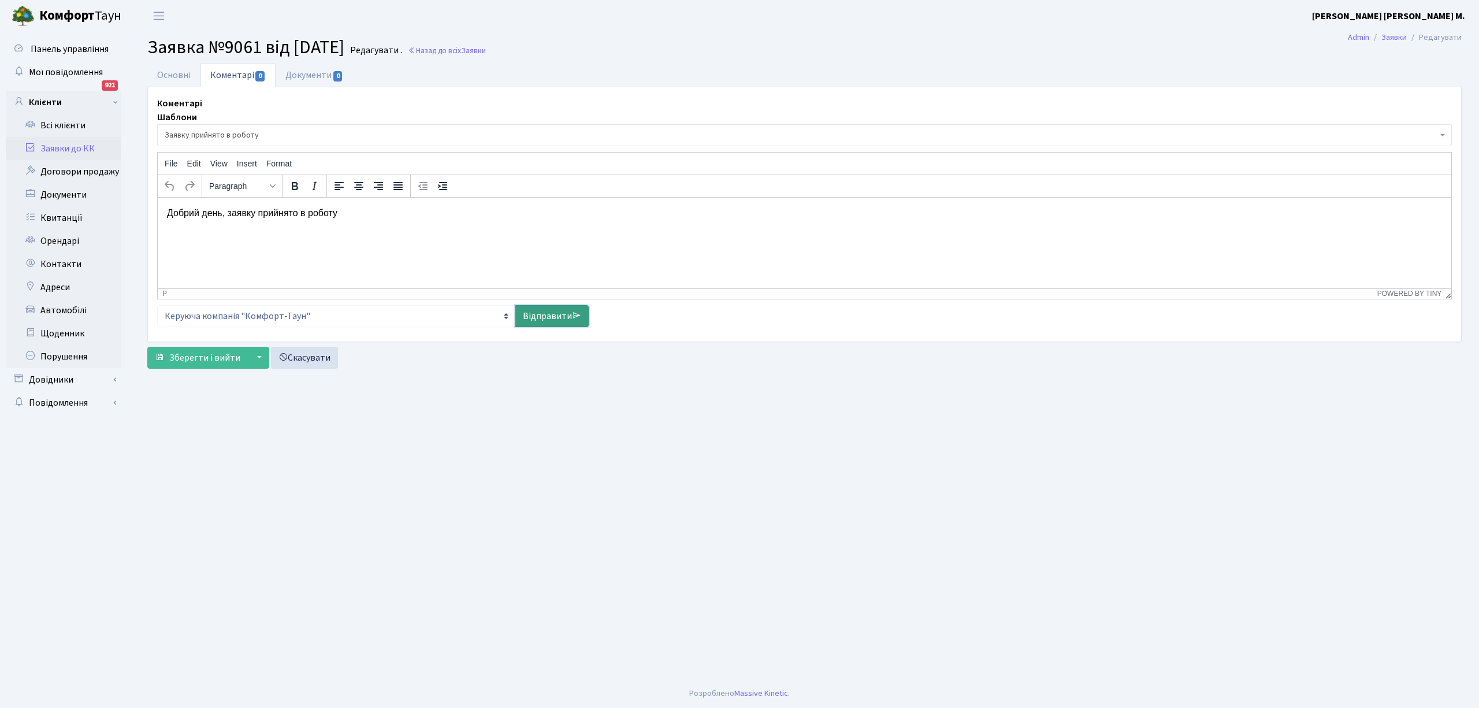
click at [525, 314] on link "Відправити" at bounding box center [551, 316] width 73 height 22
select select
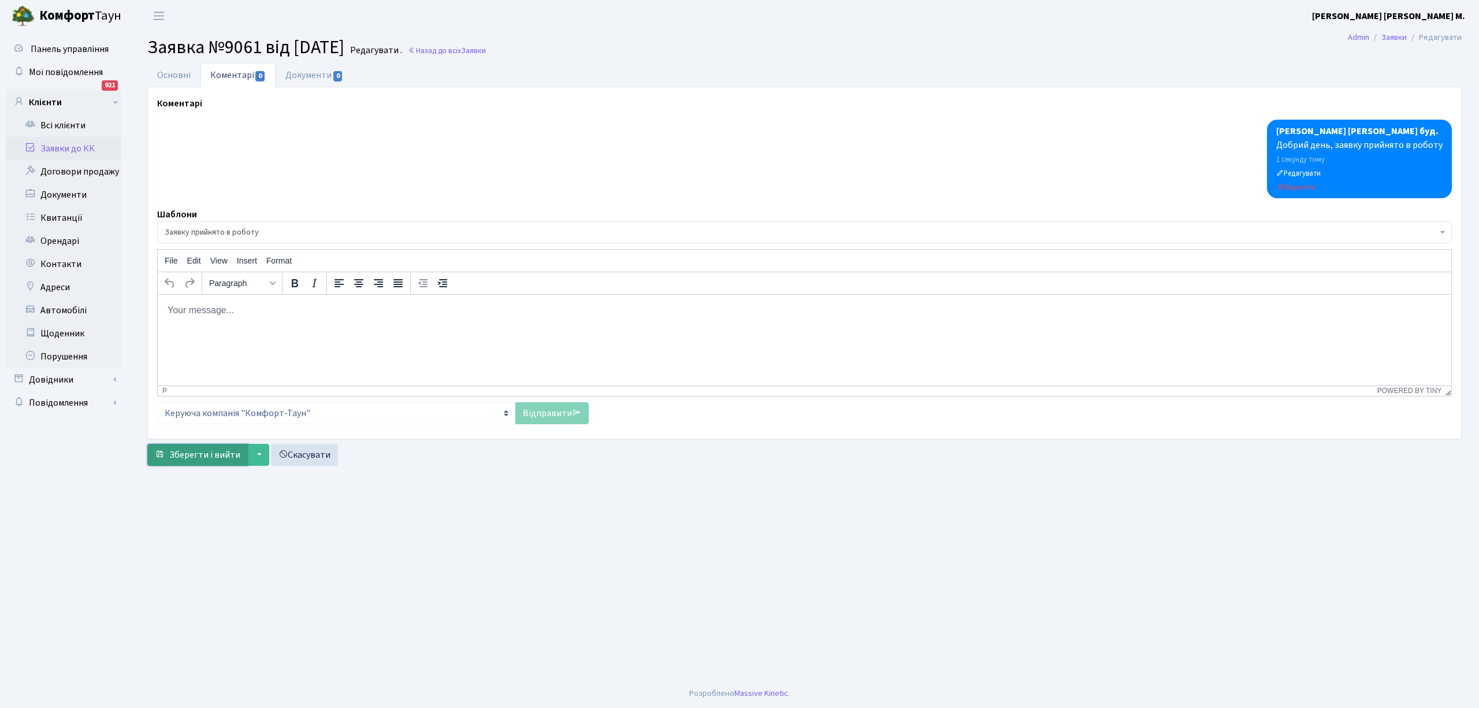
click at [190, 459] on span "Зберегти і вийти" at bounding box center [204, 454] width 71 height 13
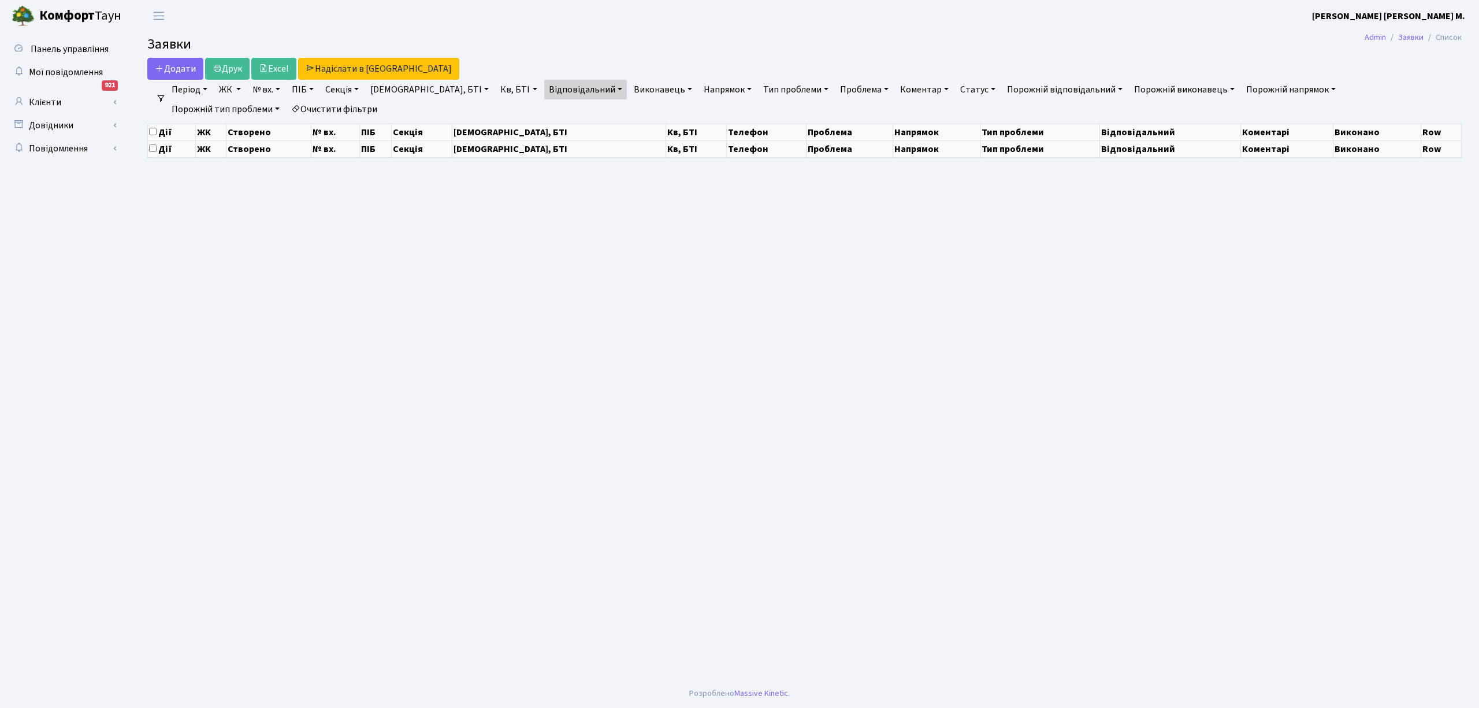
select select "25"
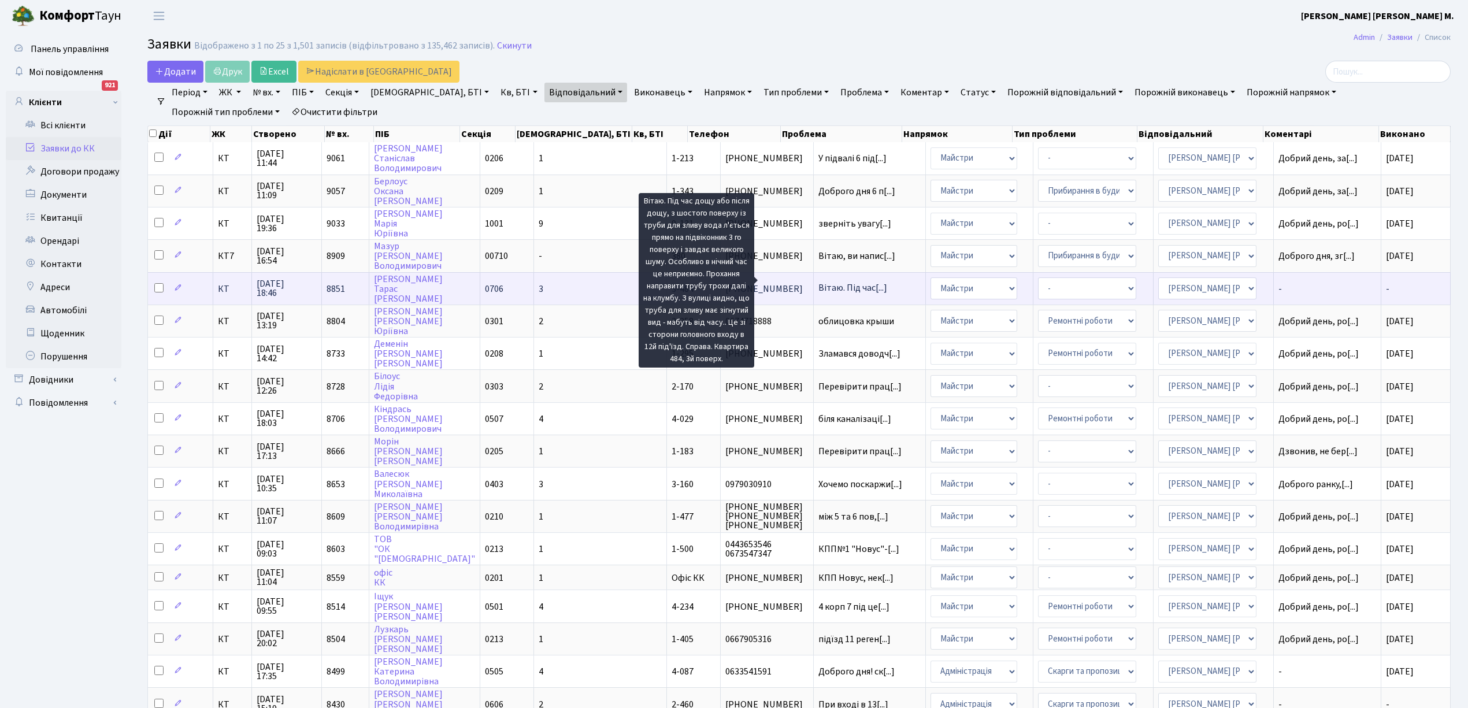
click at [818, 281] on span "Вітаю. Під час[...]" at bounding box center [852, 287] width 69 height 13
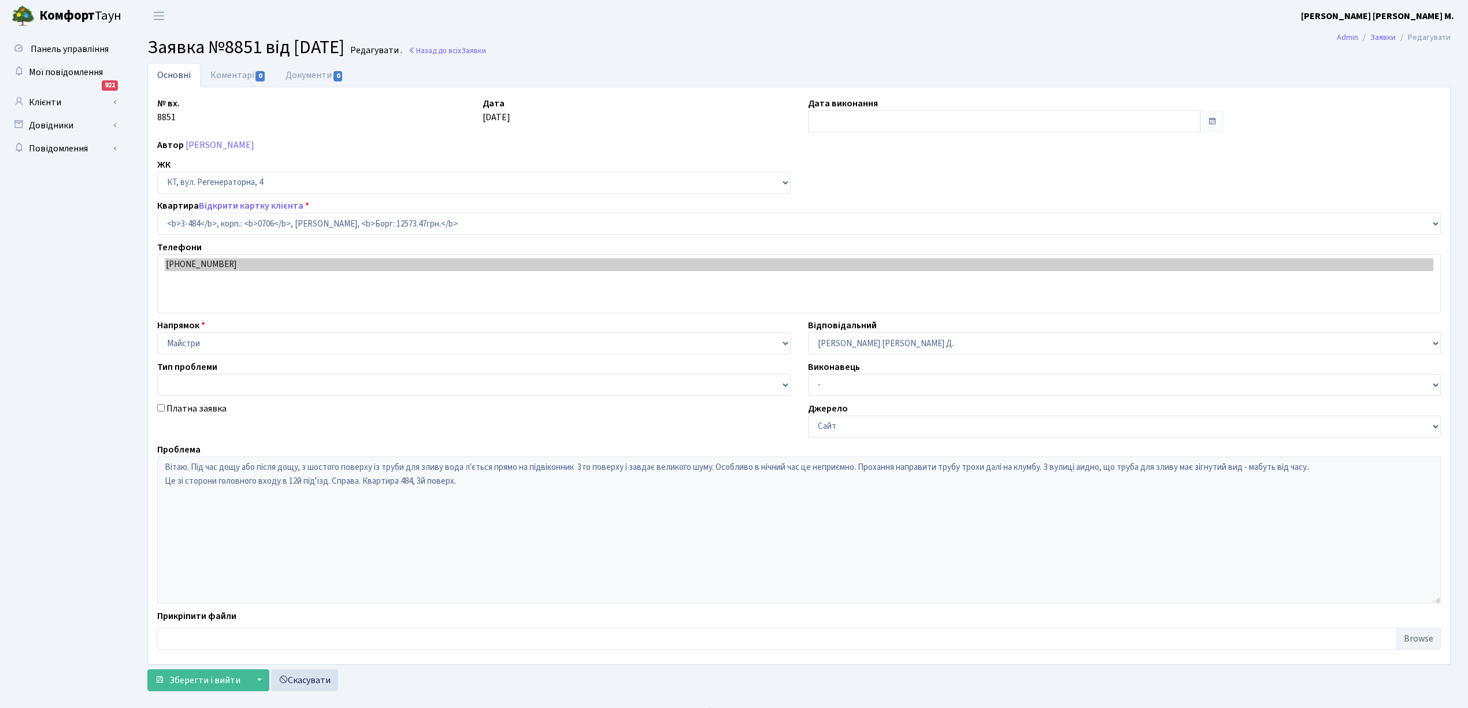
select select "1702"
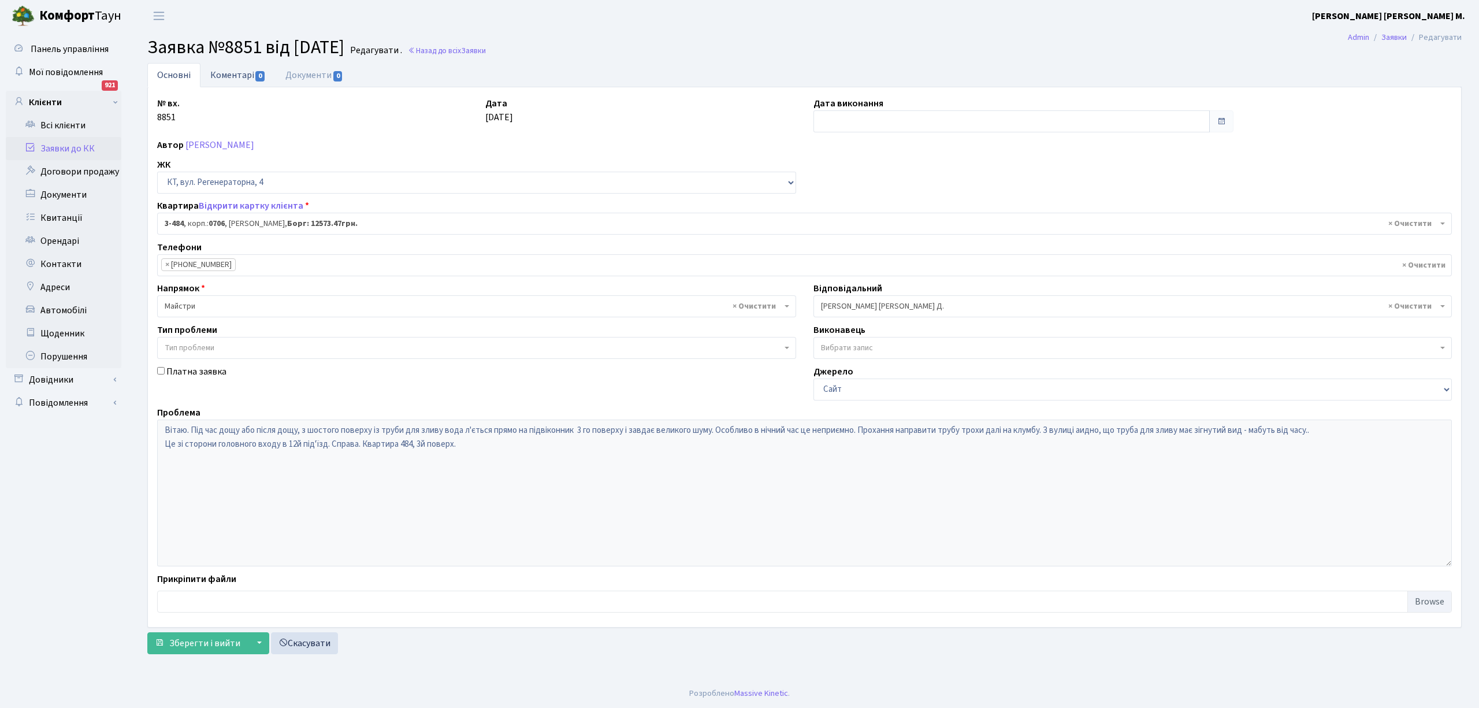
click at [236, 71] on link "Коментарі 0" at bounding box center [238, 75] width 75 height 24
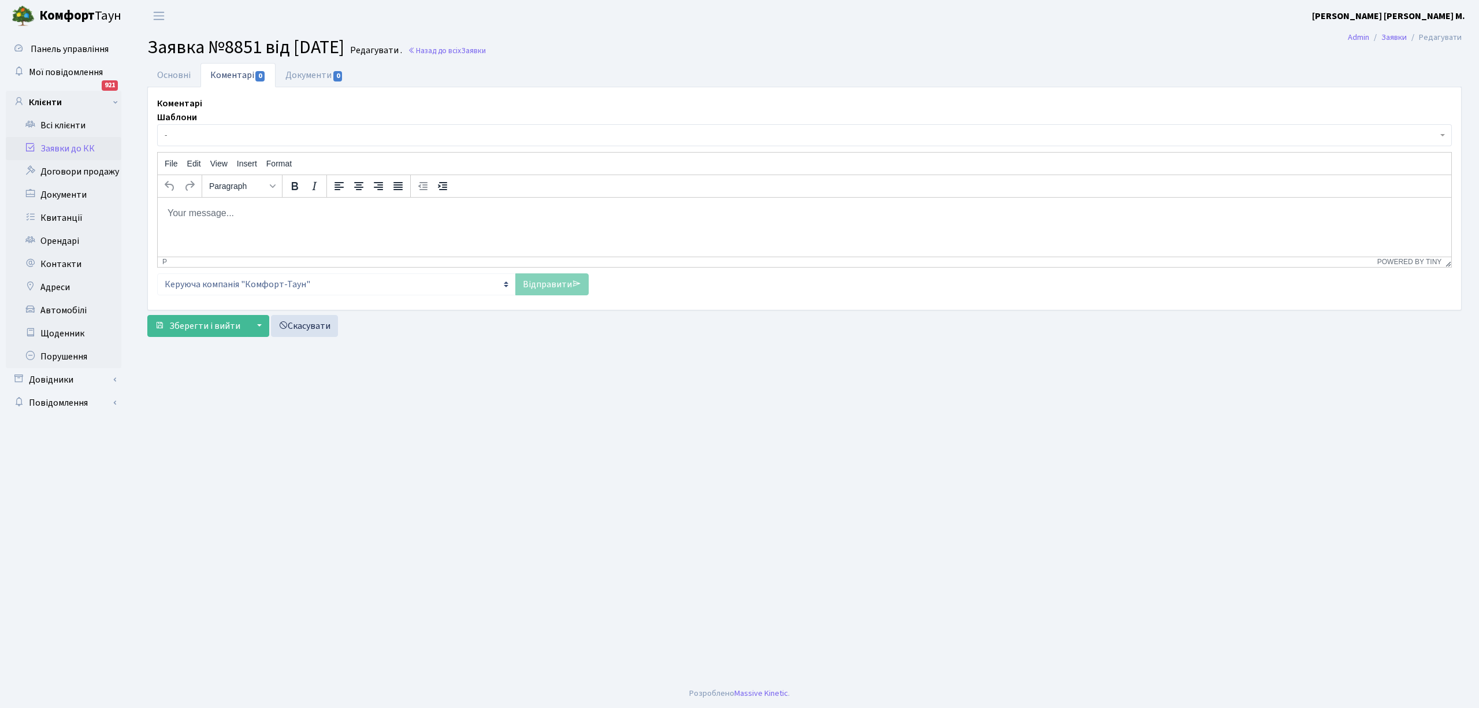
click at [203, 214] on body "Rich Text Area. Press ALT-0 for help." at bounding box center [804, 212] width 1275 height 13
click at [546, 283] on link "Відправити" at bounding box center [551, 284] width 73 height 22
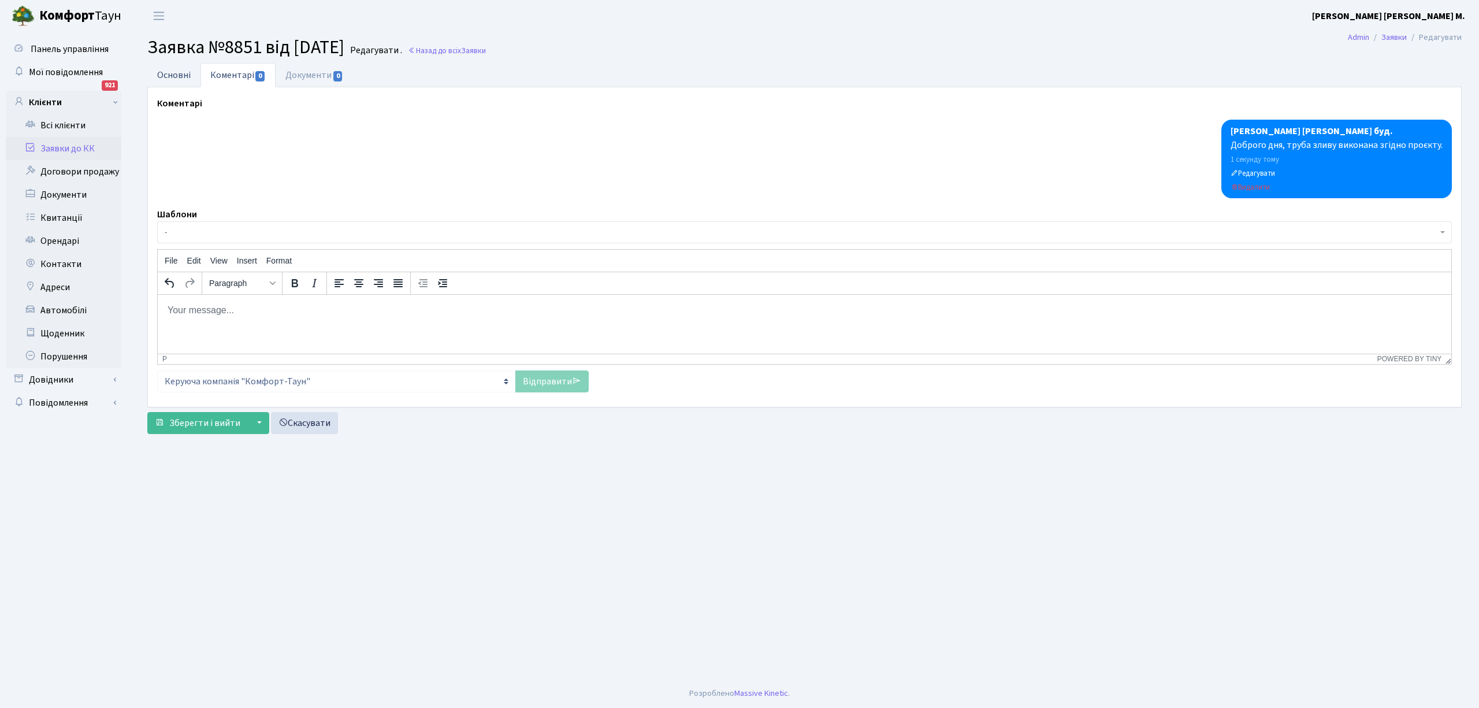
click at [169, 74] on link "Основні" at bounding box center [173, 75] width 53 height 24
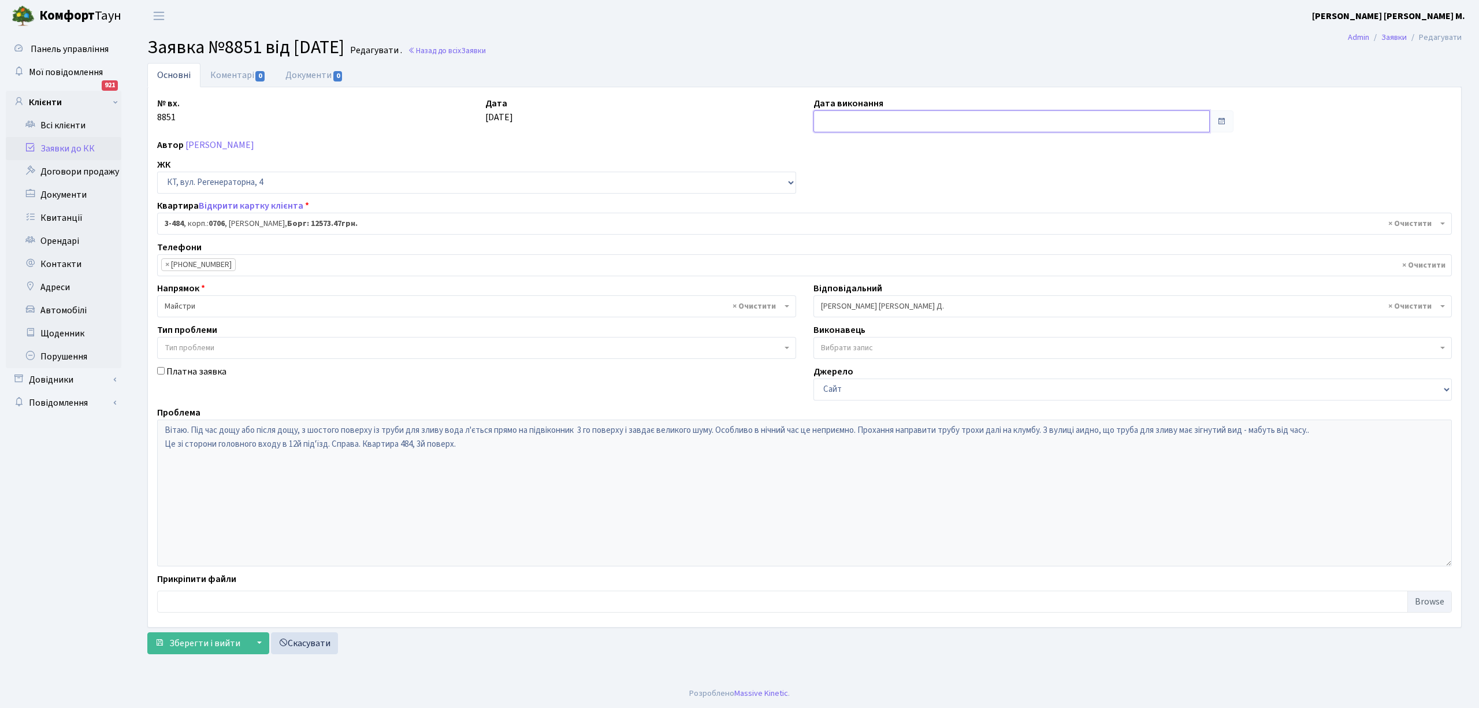
click at [830, 121] on input "text" at bounding box center [1012, 121] width 396 height 22
click at [841, 211] on td "14" at bounding box center [842, 215] width 17 height 17
type input "[DATE]"
click at [188, 648] on span "Зберегти і вийти" at bounding box center [204, 643] width 71 height 13
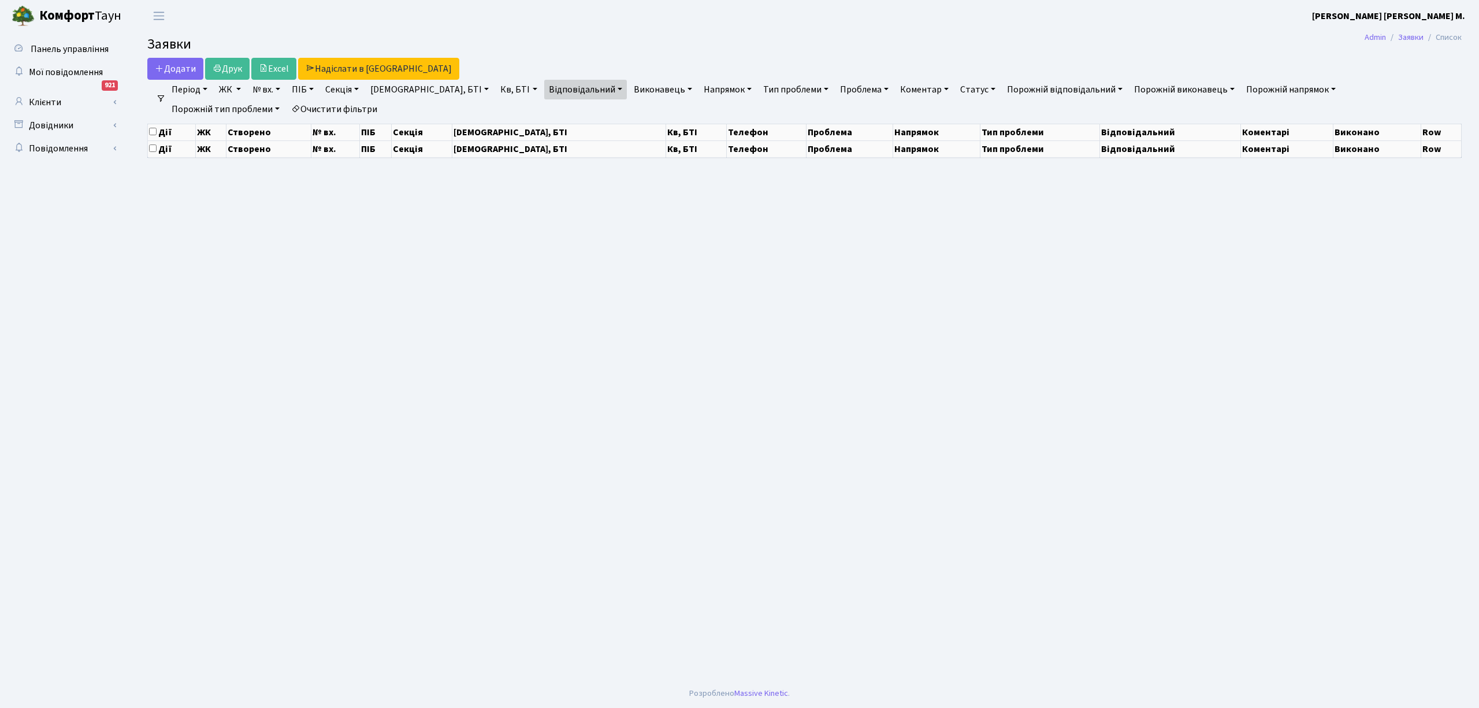
select select "25"
